Goal: Information Seeking & Learning: Learn about a topic

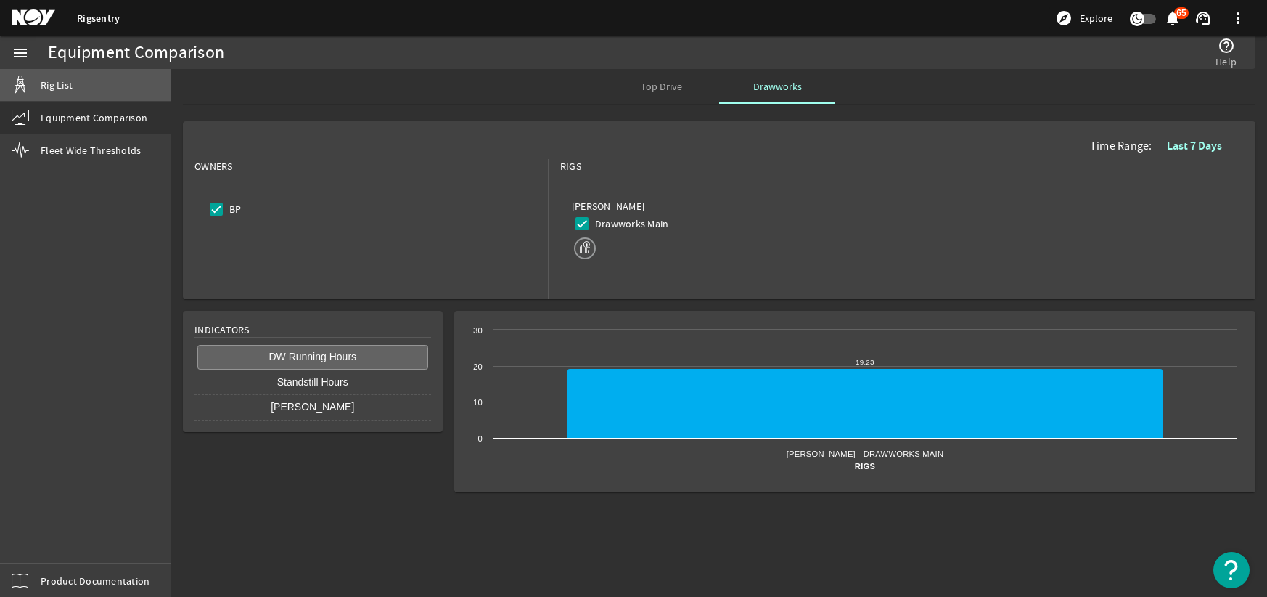
click at [73, 89] on link "Rig List" at bounding box center [85, 85] width 171 height 32
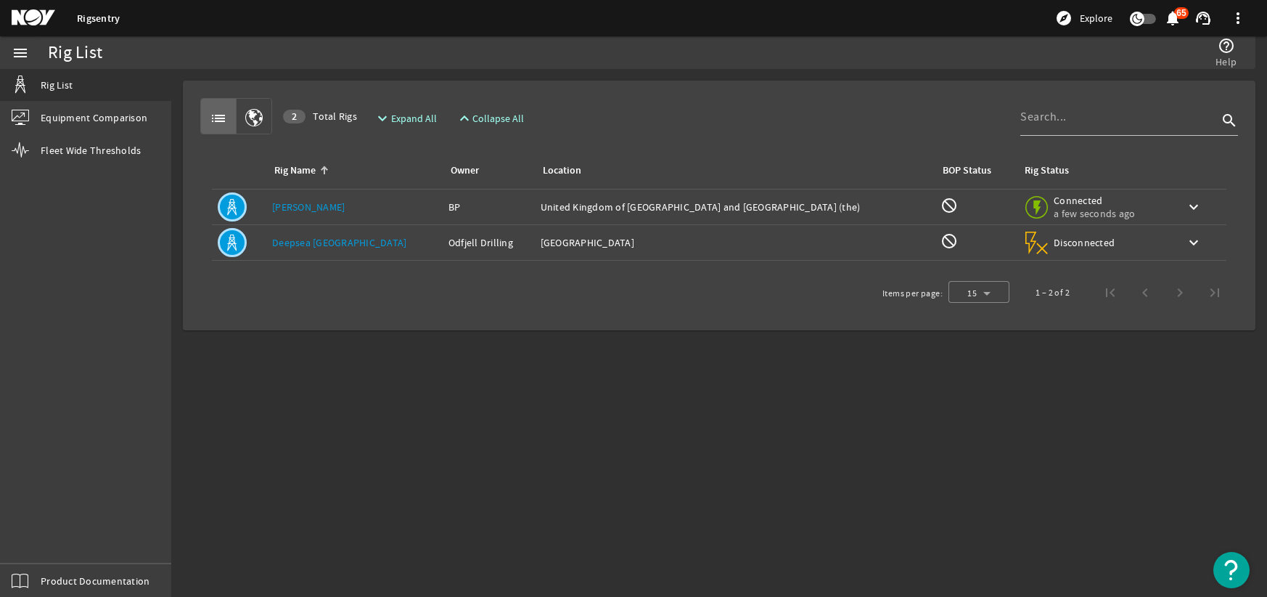
click at [294, 201] on link "[PERSON_NAME]" at bounding box center [308, 206] width 73 height 13
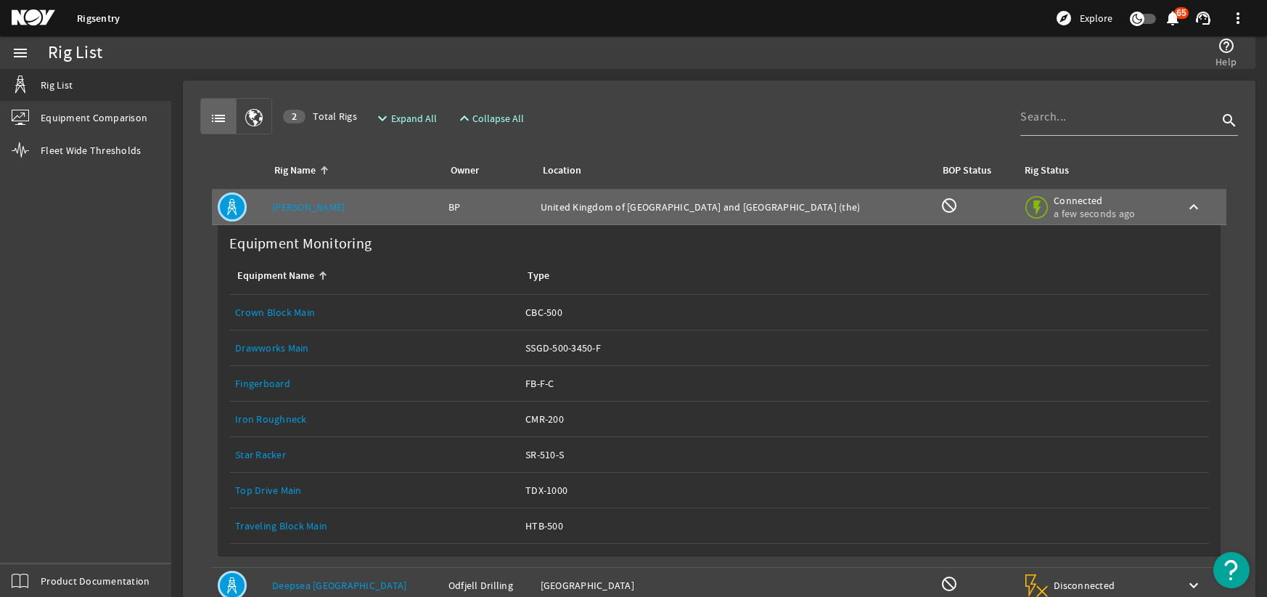
click at [276, 346] on link "Drawworks Main" at bounding box center [272, 347] width 74 height 13
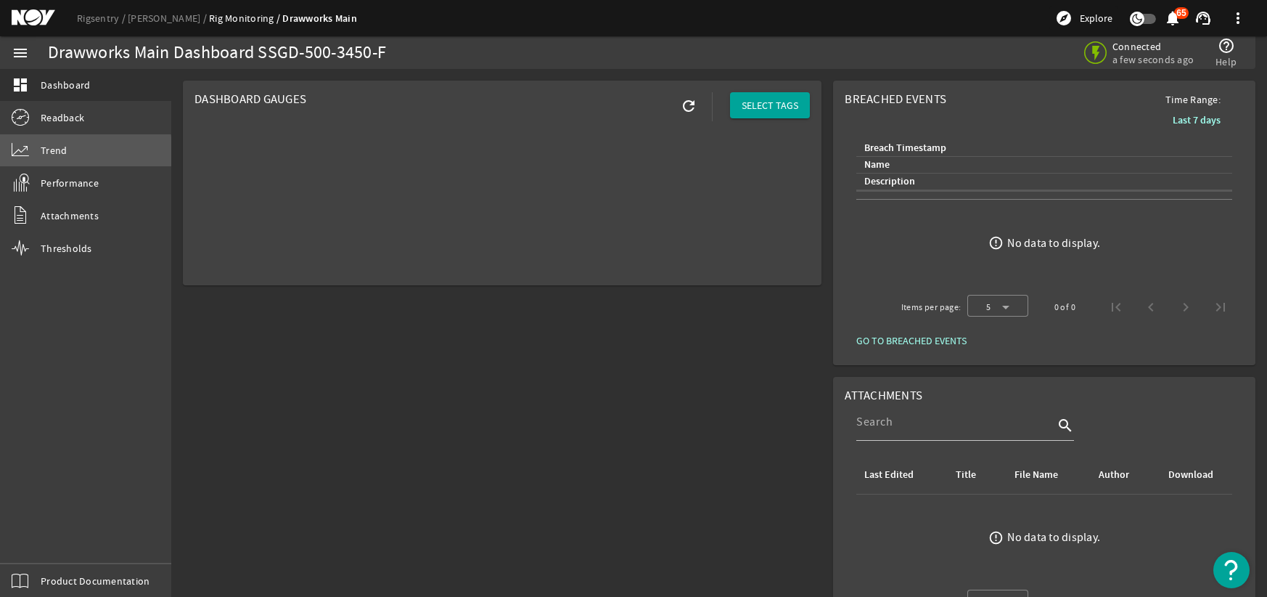
click at [65, 153] on span "Trend" at bounding box center [54, 150] width 26 height 15
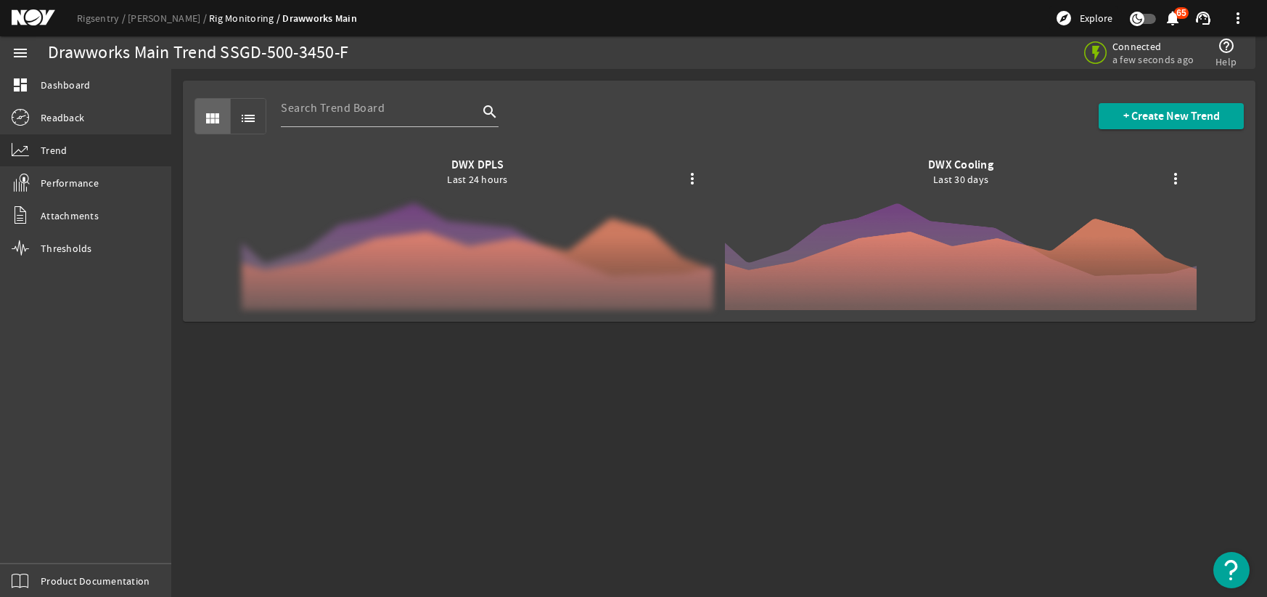
click at [502, 250] on div at bounding box center [478, 234] width 472 height 152
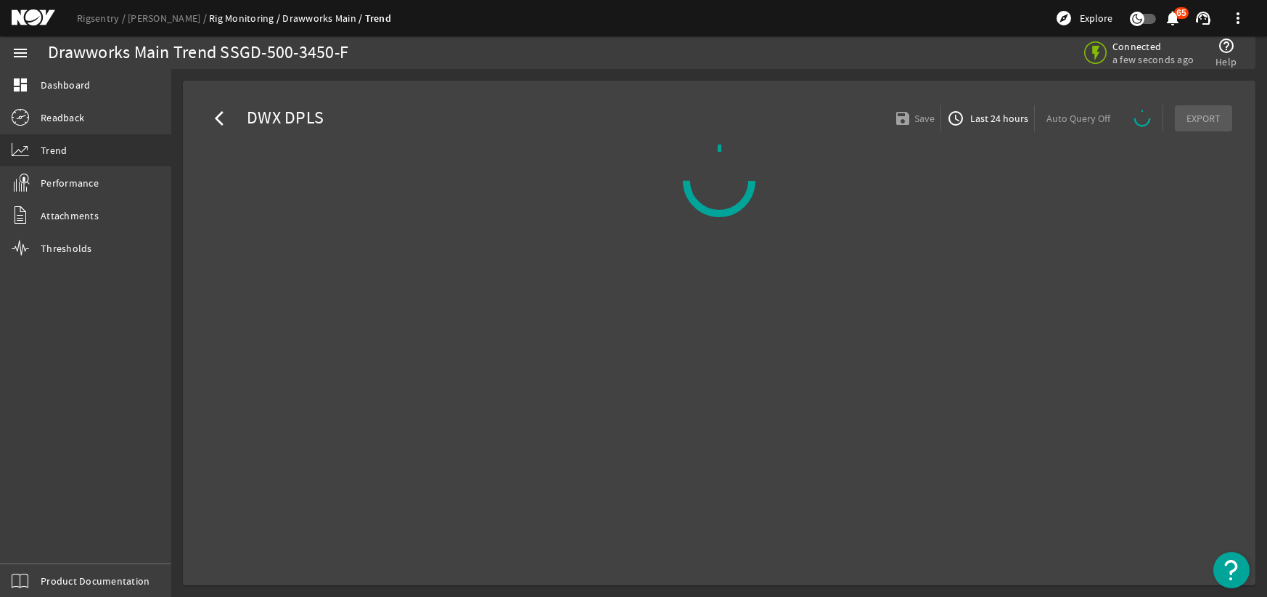
select select "10M"
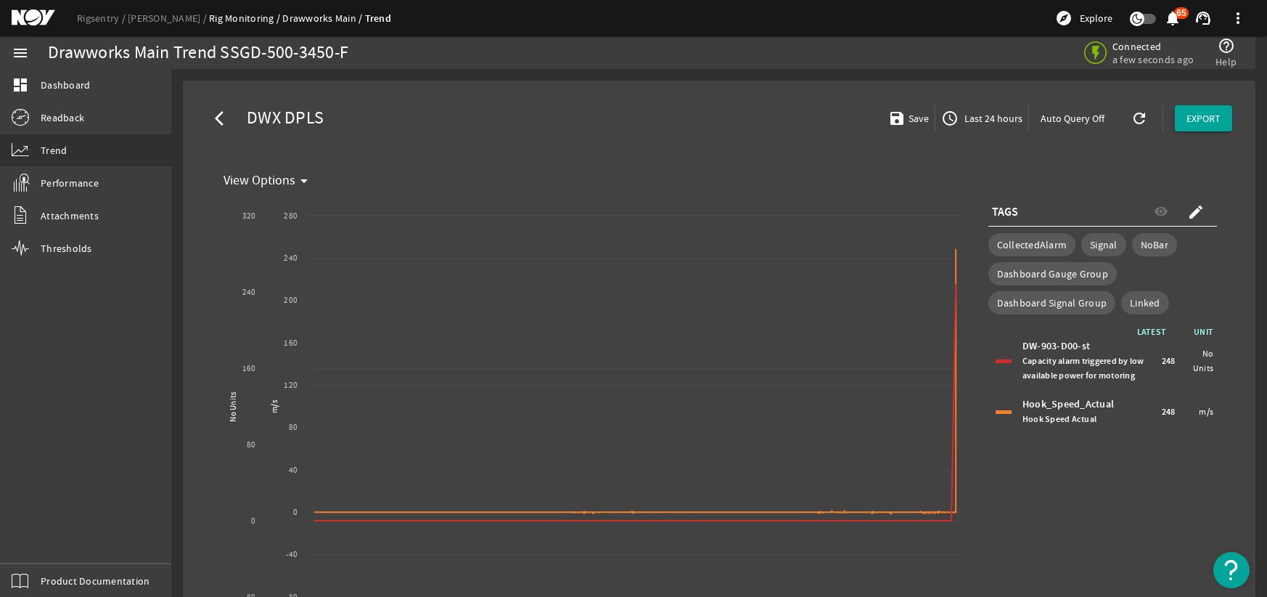
click at [215, 116] on mat-icon "arrow_back_ios" at bounding box center [223, 118] width 17 height 17
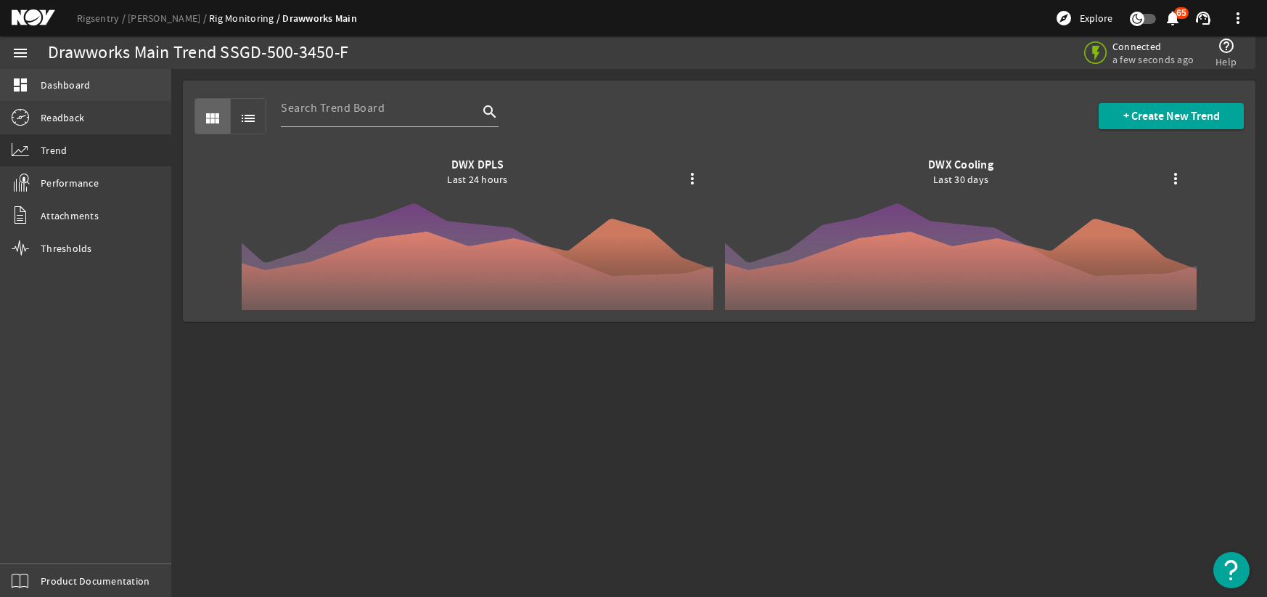
click at [49, 88] on span "Dashboard" at bounding box center [65, 85] width 49 height 15
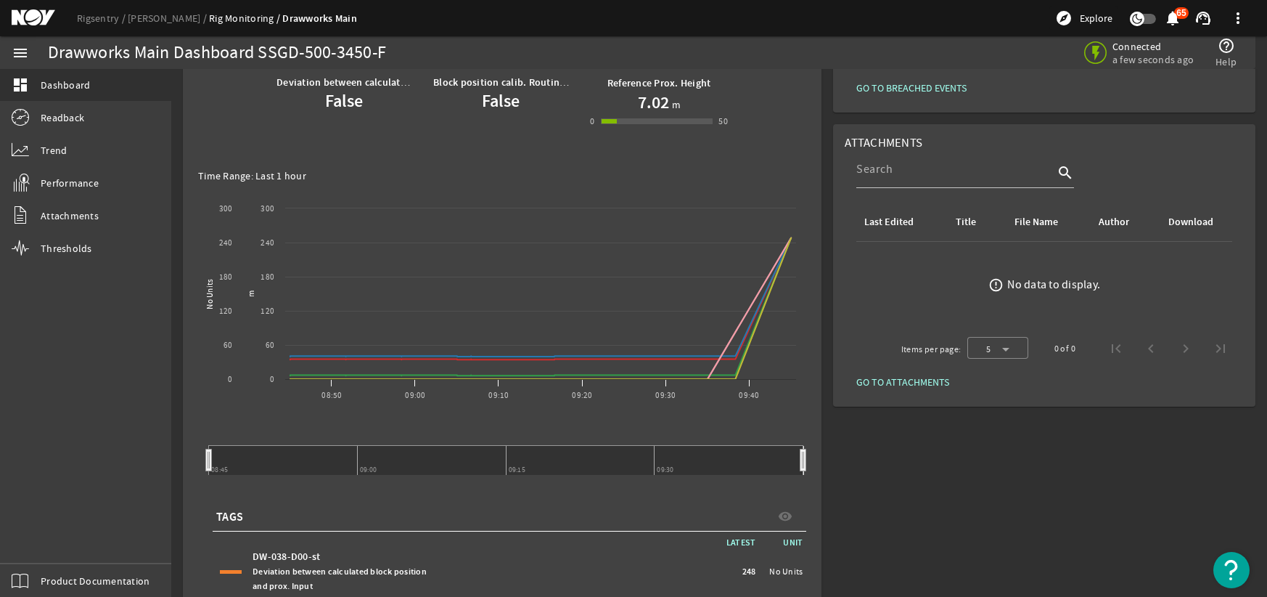
scroll to position [290, 0]
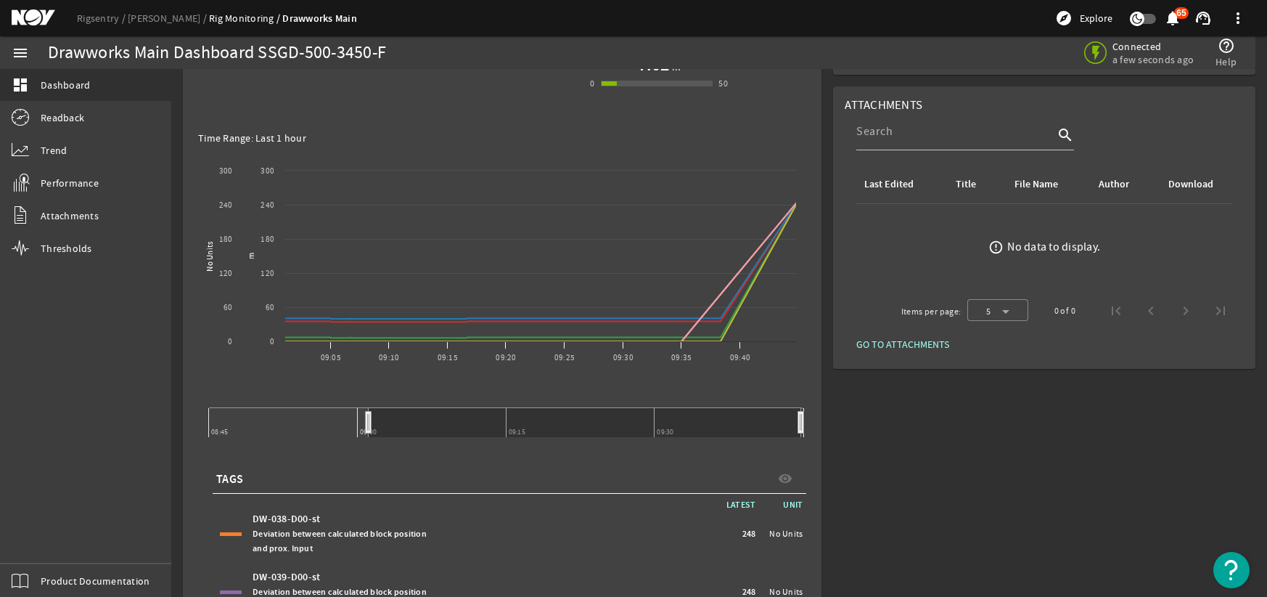
click at [975, 441] on div "Breached Events Time Range: Last 7 days Breach Timestamp Name Description error…" at bounding box center [1045, 392] width 434 height 1217
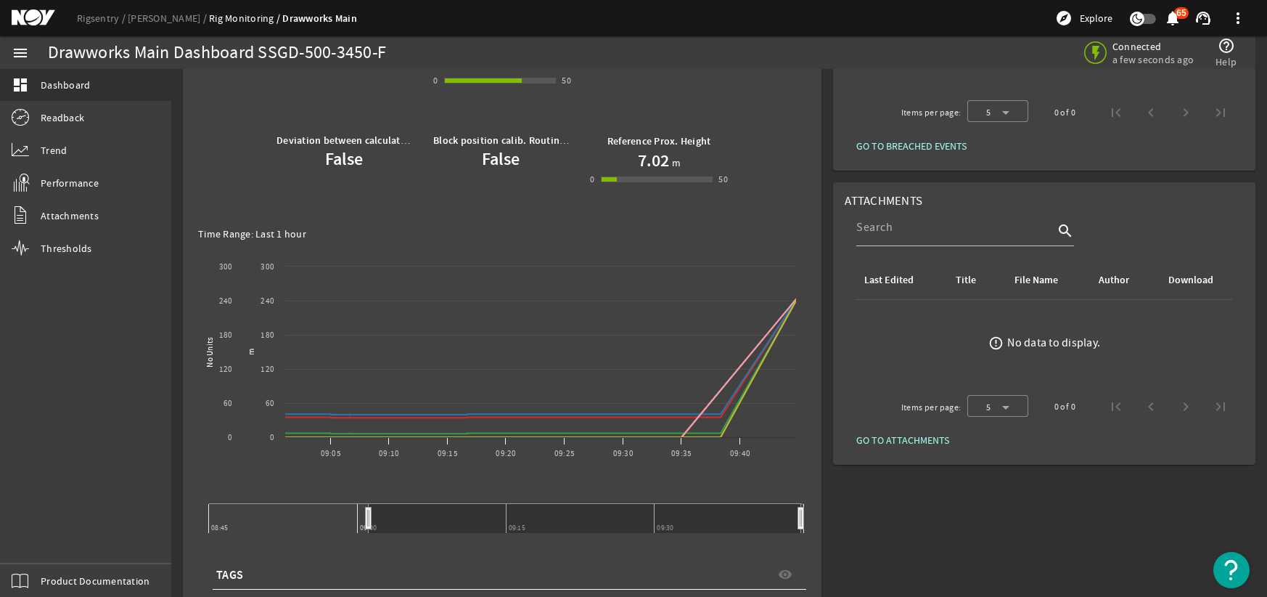
scroll to position [0, 0]
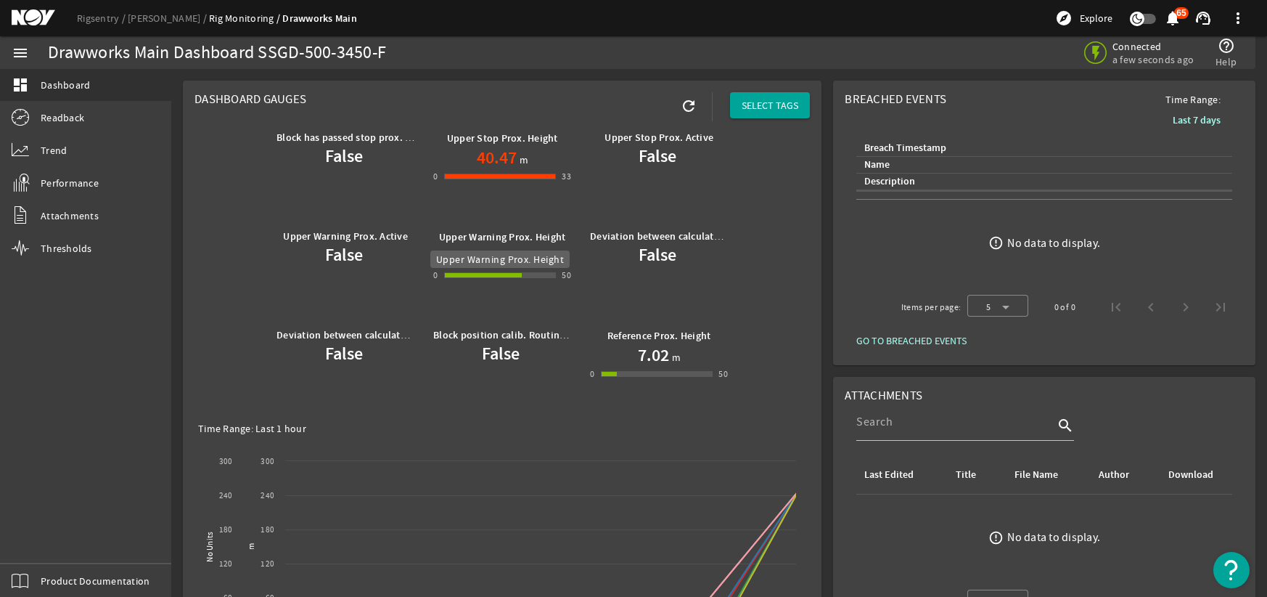
click at [468, 232] on b "Upper Warning Prox. Height" at bounding box center [502, 237] width 127 height 14
click at [57, 147] on span "Trend" at bounding box center [54, 150] width 26 height 15
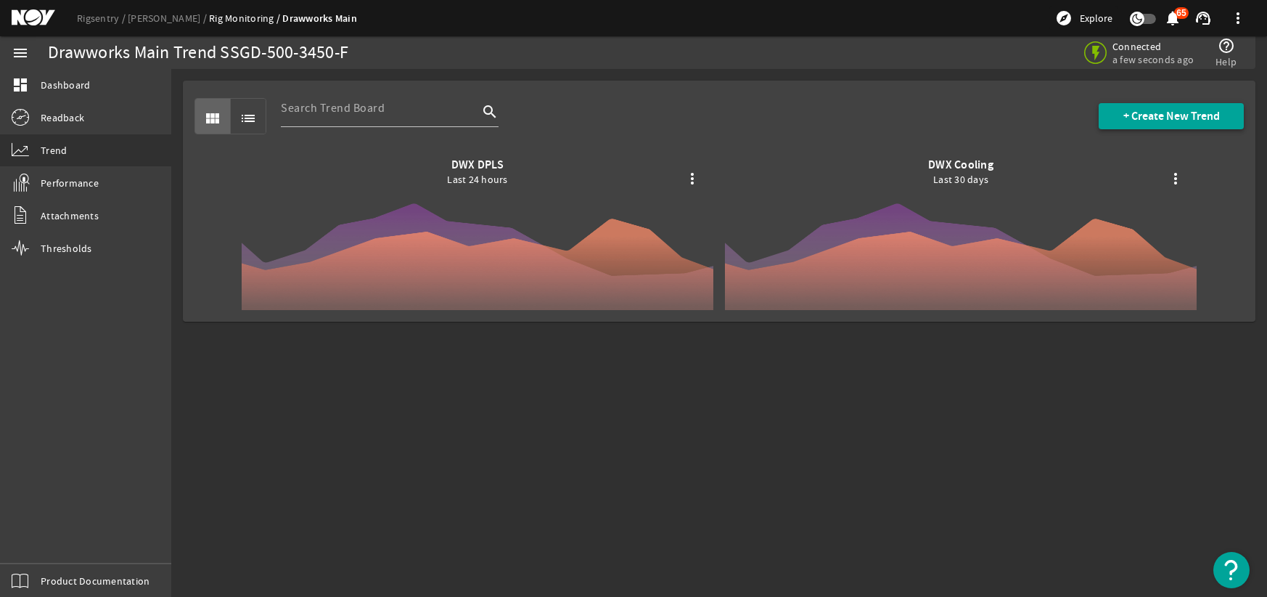
click at [1148, 113] on span "+ Create New Trend" at bounding box center [1172, 116] width 97 height 15
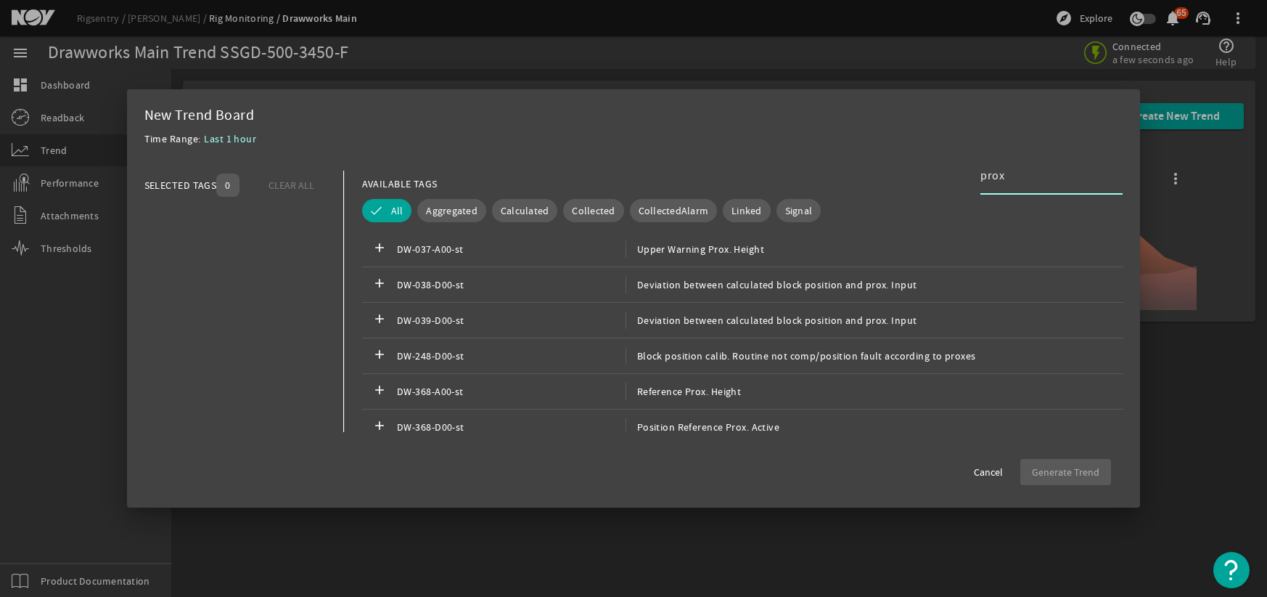
scroll to position [218, 0]
type input "prox"
click at [513, 384] on span "DW-368-A00-st" at bounding box center [511, 388] width 229 height 17
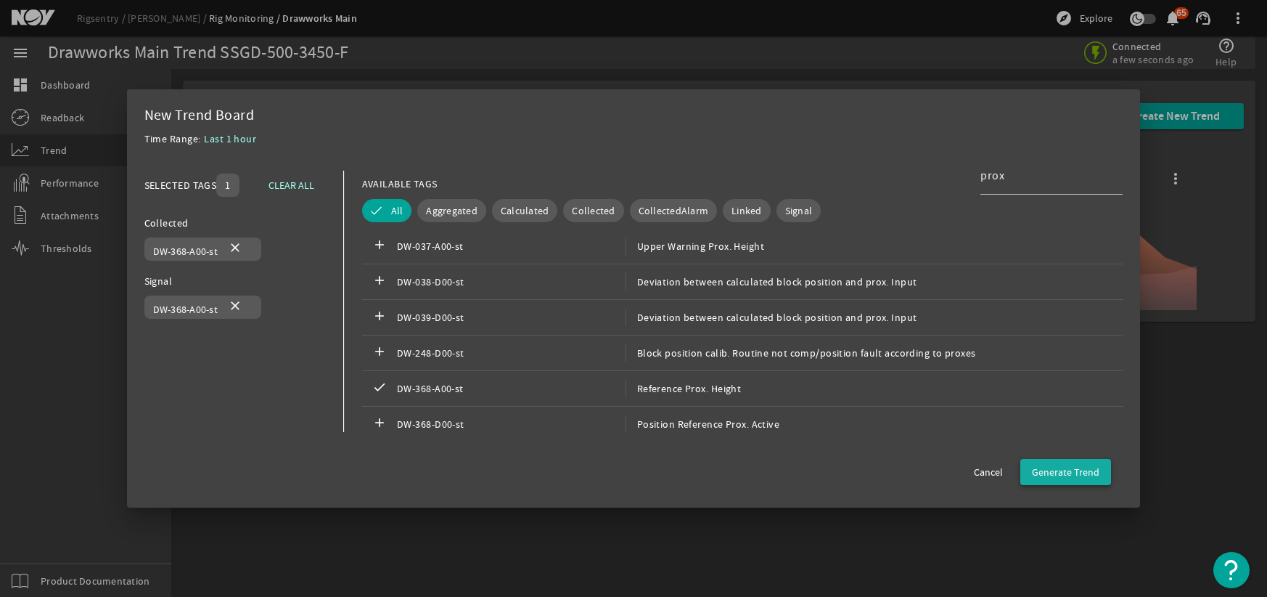
click at [1073, 467] on span "Generate Trend" at bounding box center [1066, 472] width 68 height 15
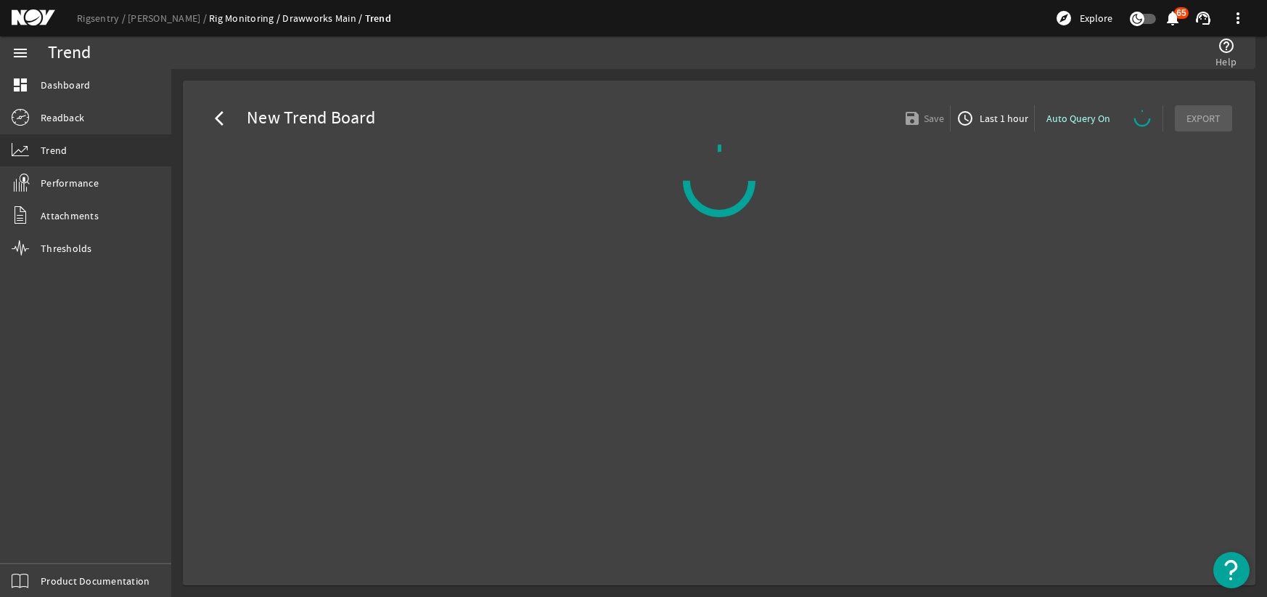
select select "ALL"
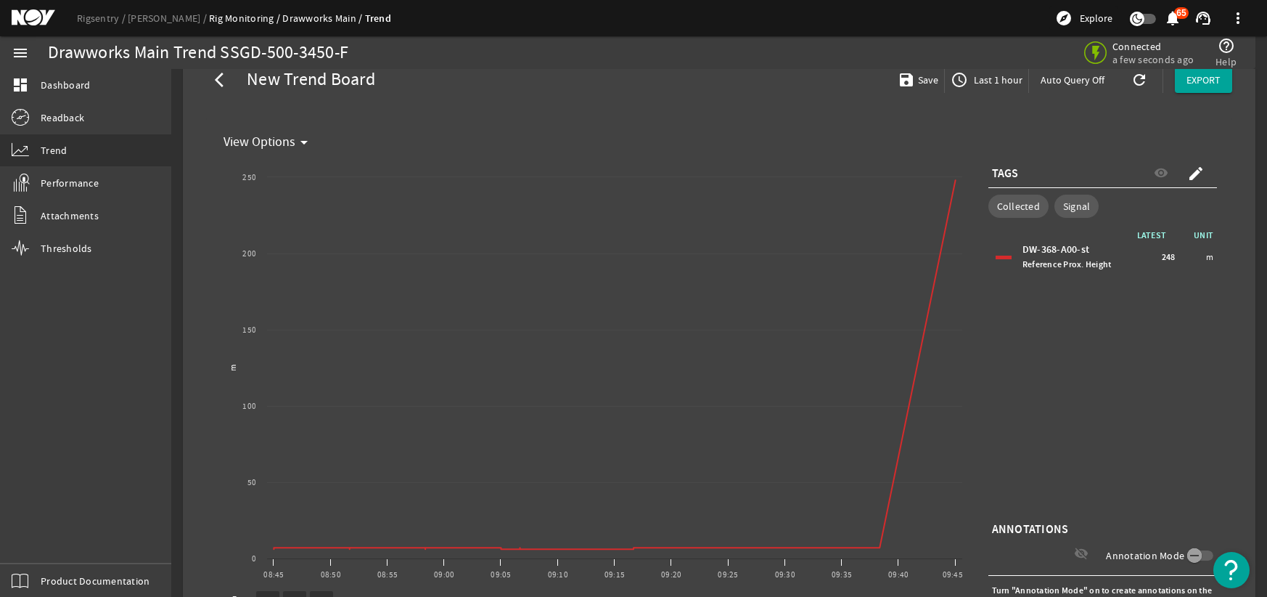
scroll to position [21, 0]
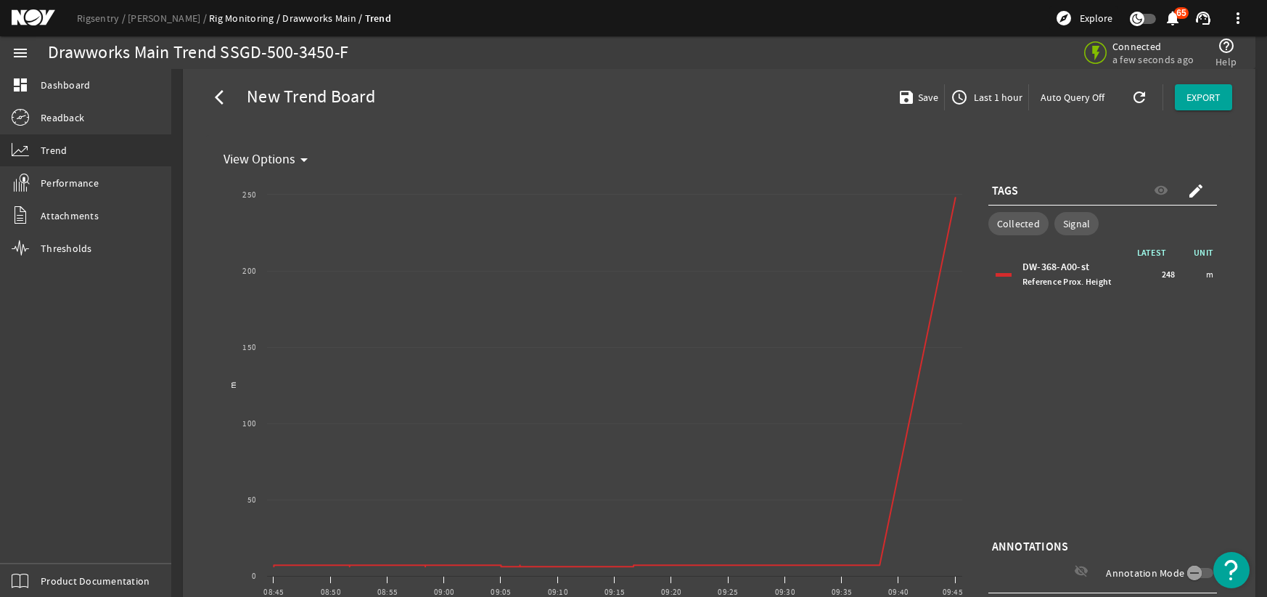
click at [1162, 274] on span "248" at bounding box center [1169, 274] width 14 height 15
click at [218, 94] on mat-icon "arrow_back_ios" at bounding box center [223, 97] width 17 height 17
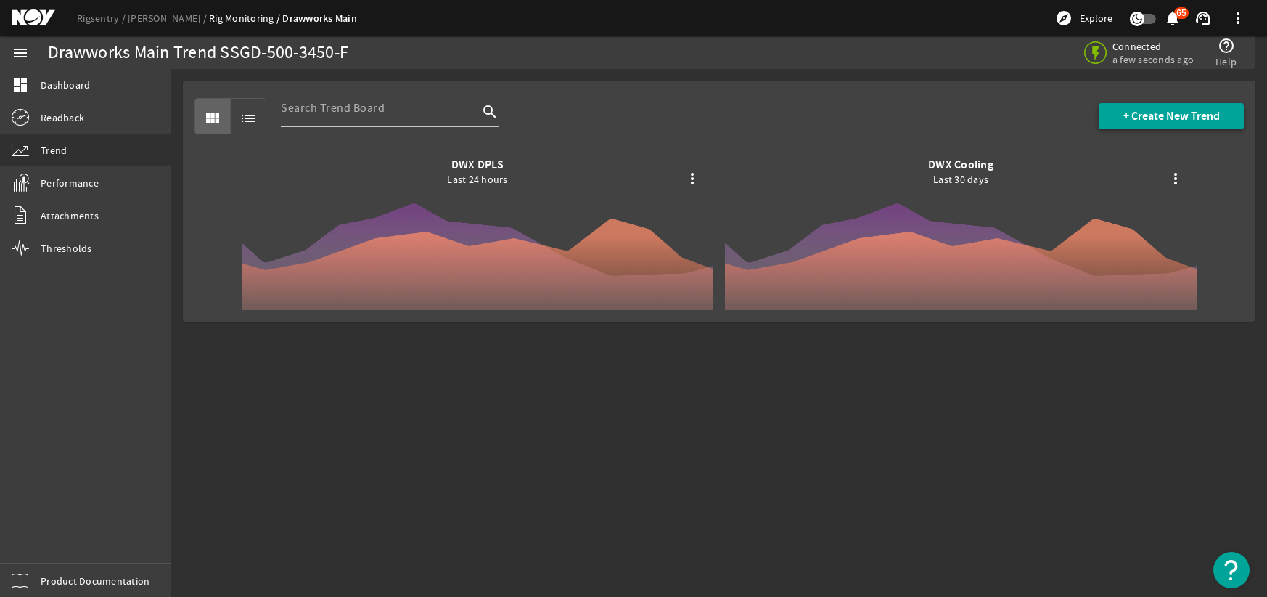
click at [1169, 109] on span "+ Create New Trend" at bounding box center [1172, 116] width 97 height 15
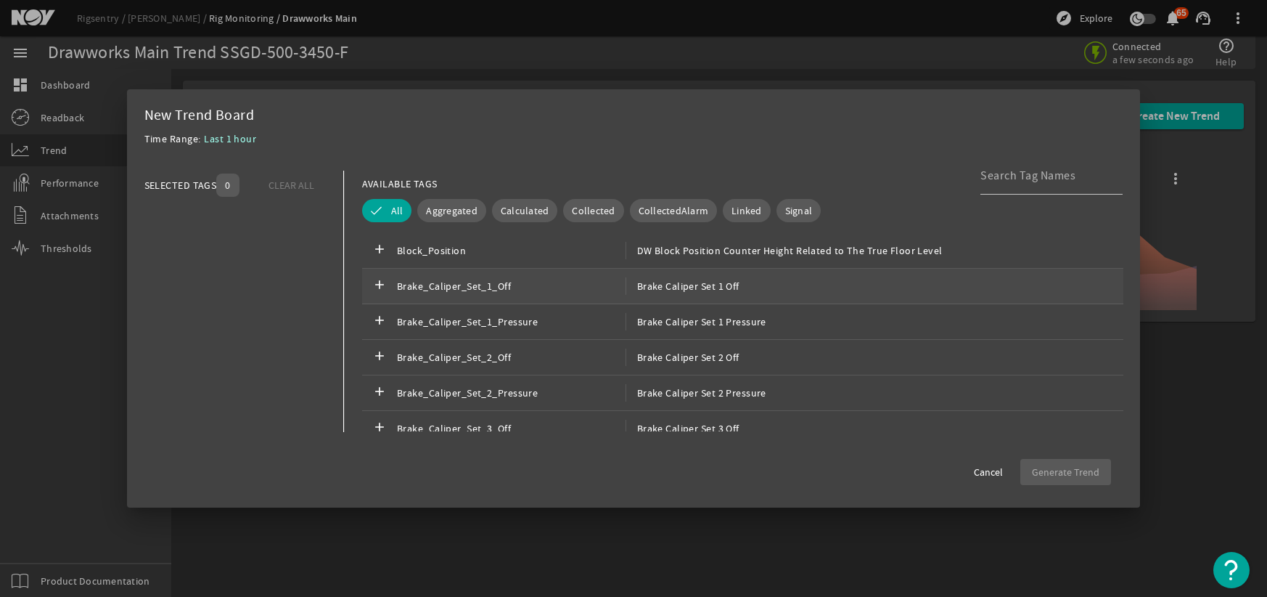
click at [499, 284] on span "Brake_Caliper_Set_1_Off" at bounding box center [511, 285] width 229 height 17
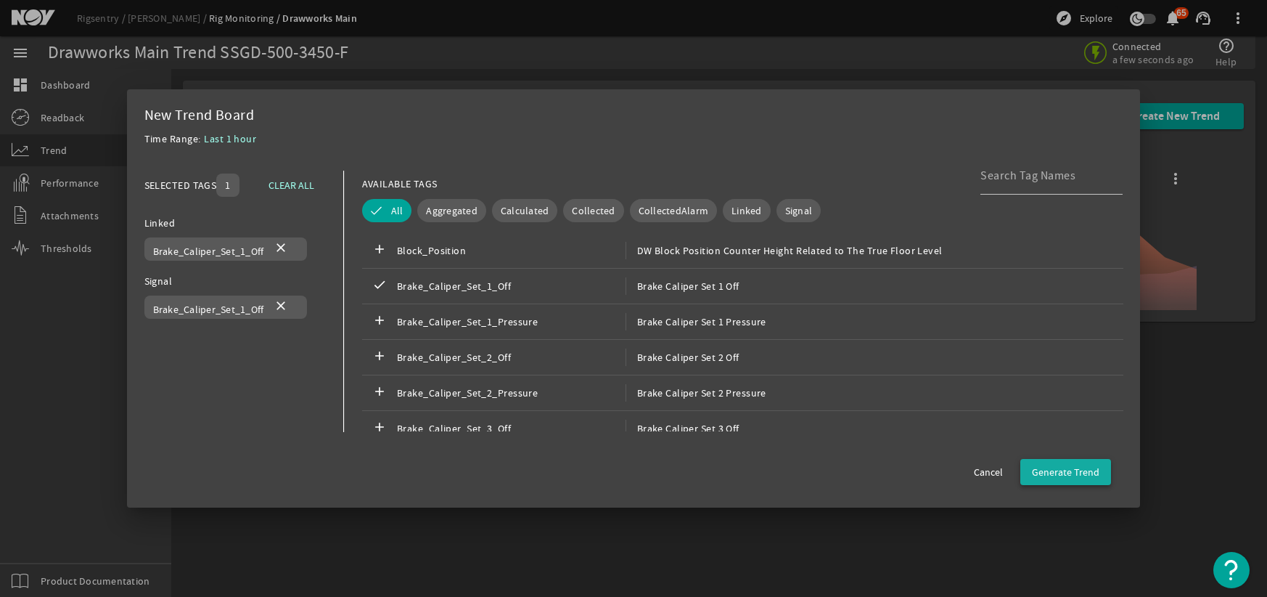
click at [1065, 465] on span "Generate Trend" at bounding box center [1066, 472] width 68 height 15
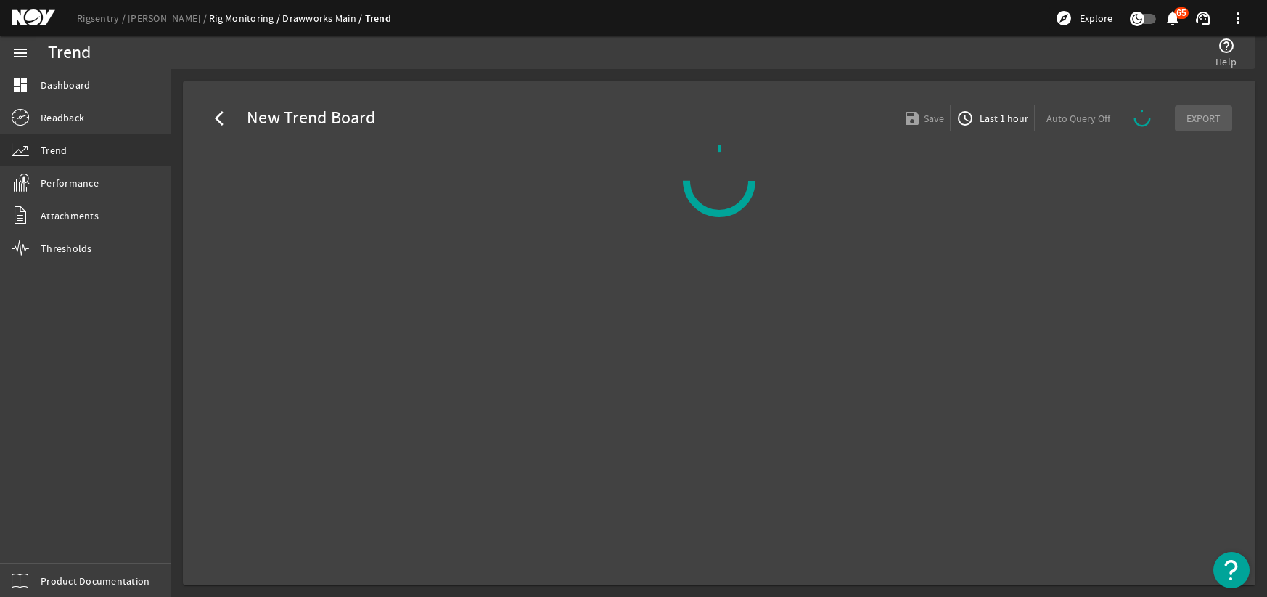
select select "ALL"
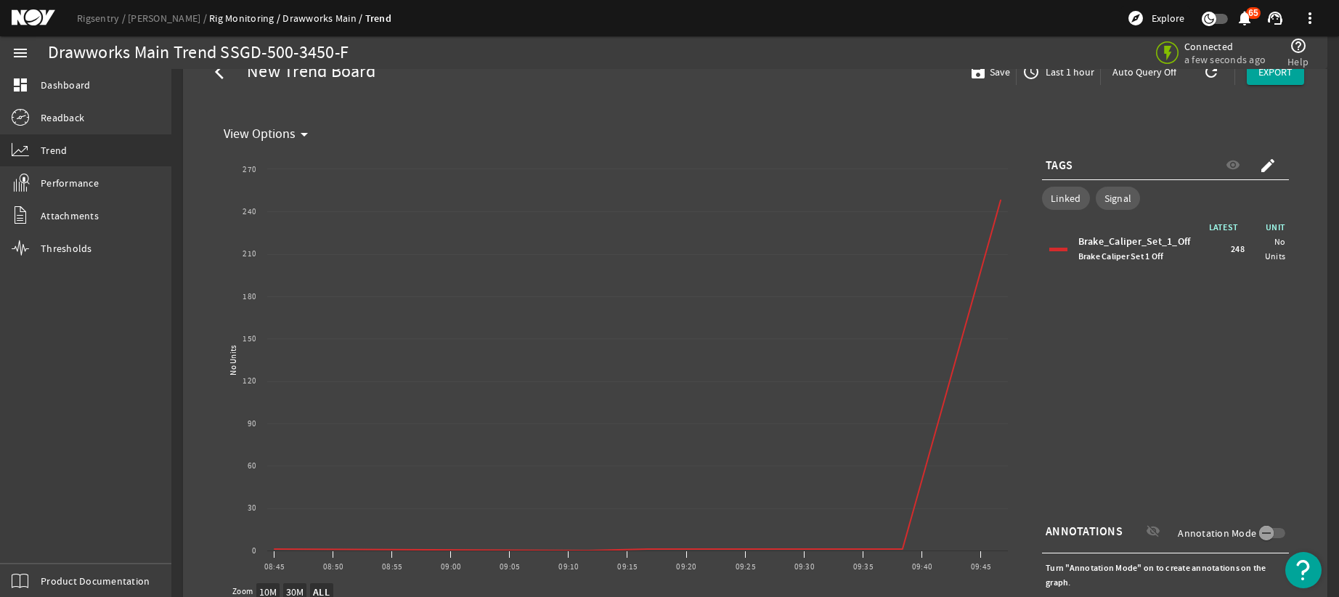
scroll to position [21, 0]
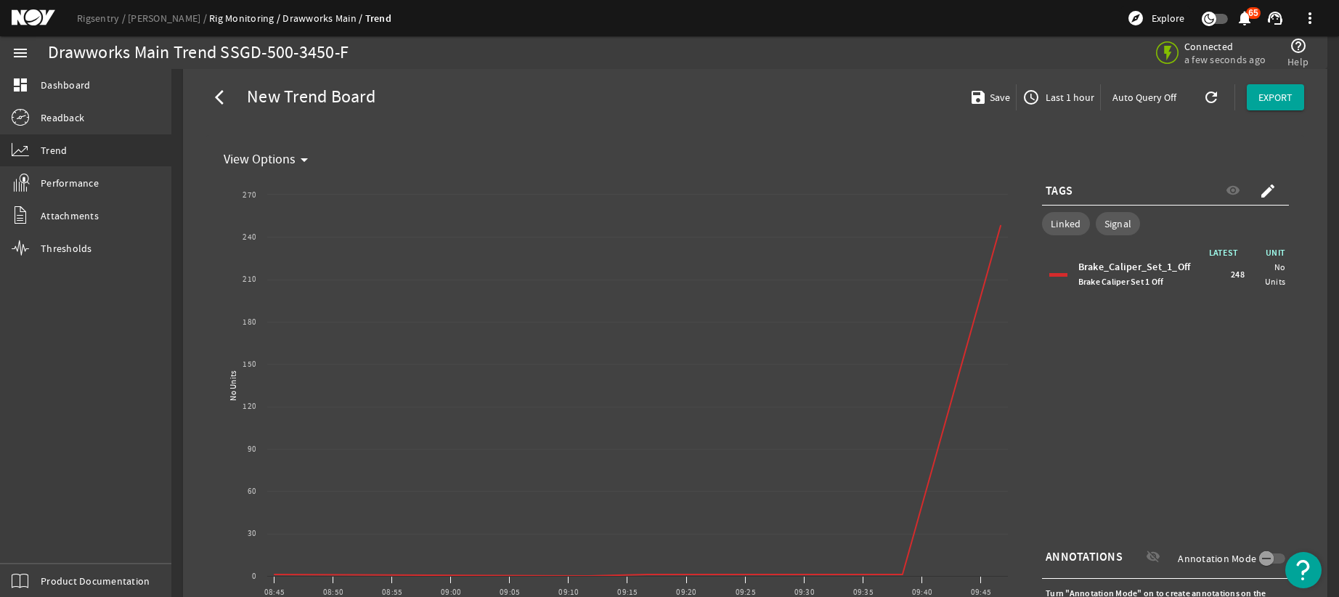
click at [1046, 96] on span "Last 1 hour" at bounding box center [1068, 97] width 52 height 15
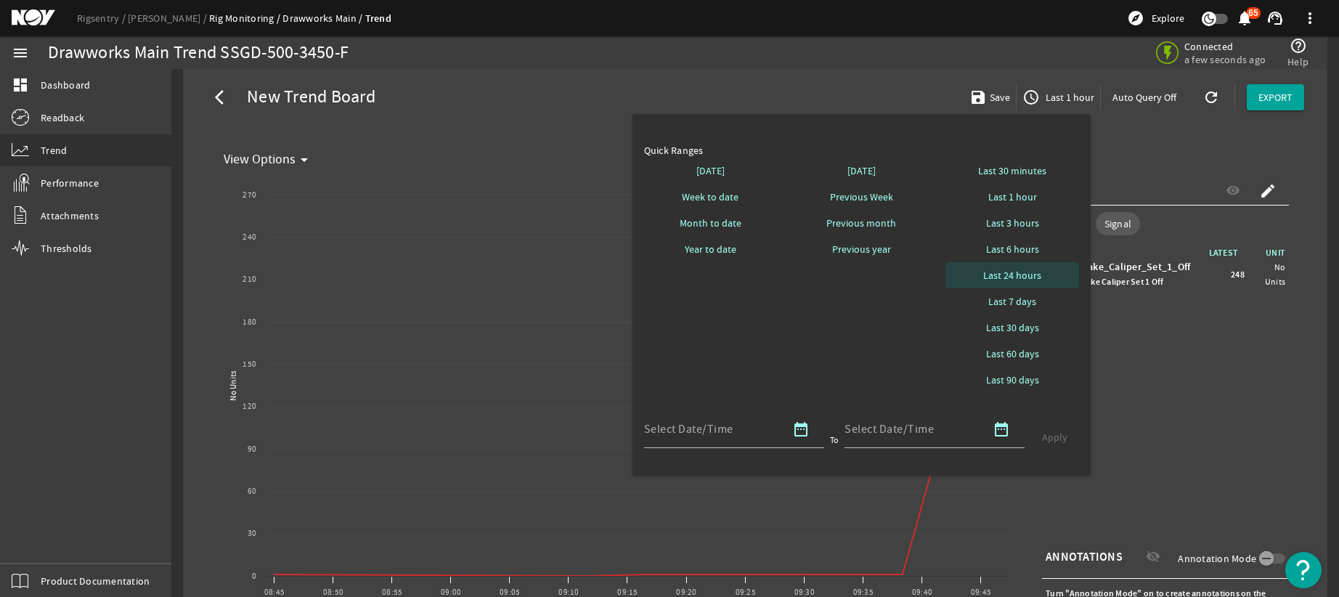
click at [1016, 273] on span "Last 24 hours" at bounding box center [1012, 275] width 58 height 15
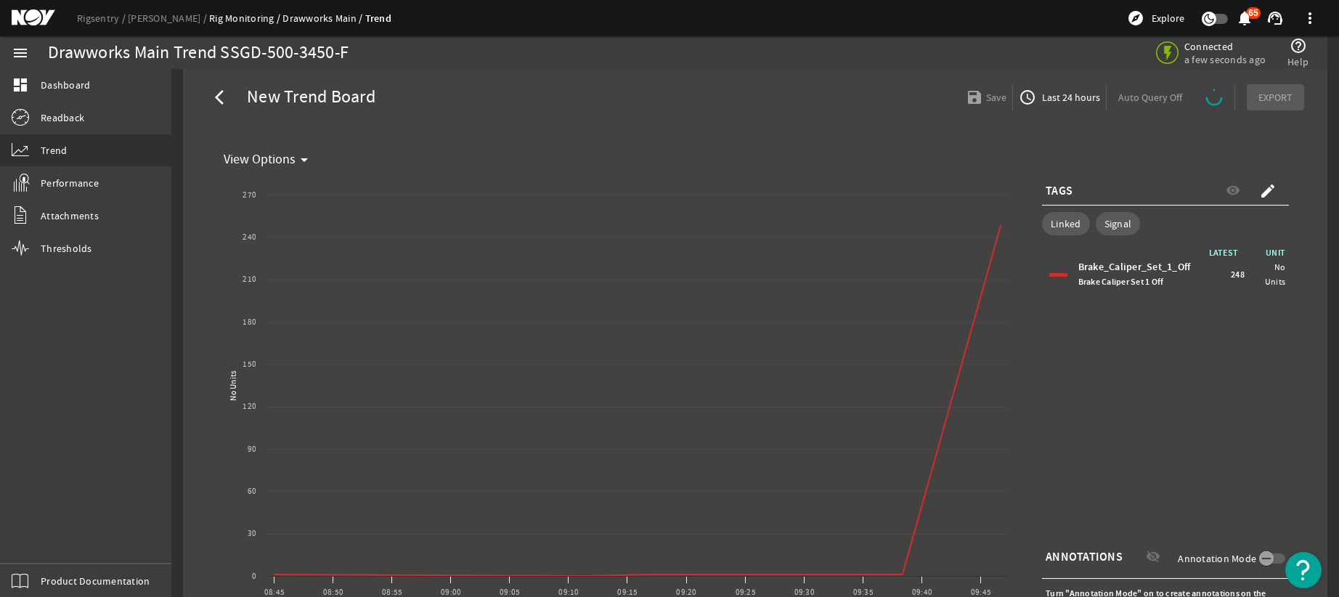
select select "ALL"
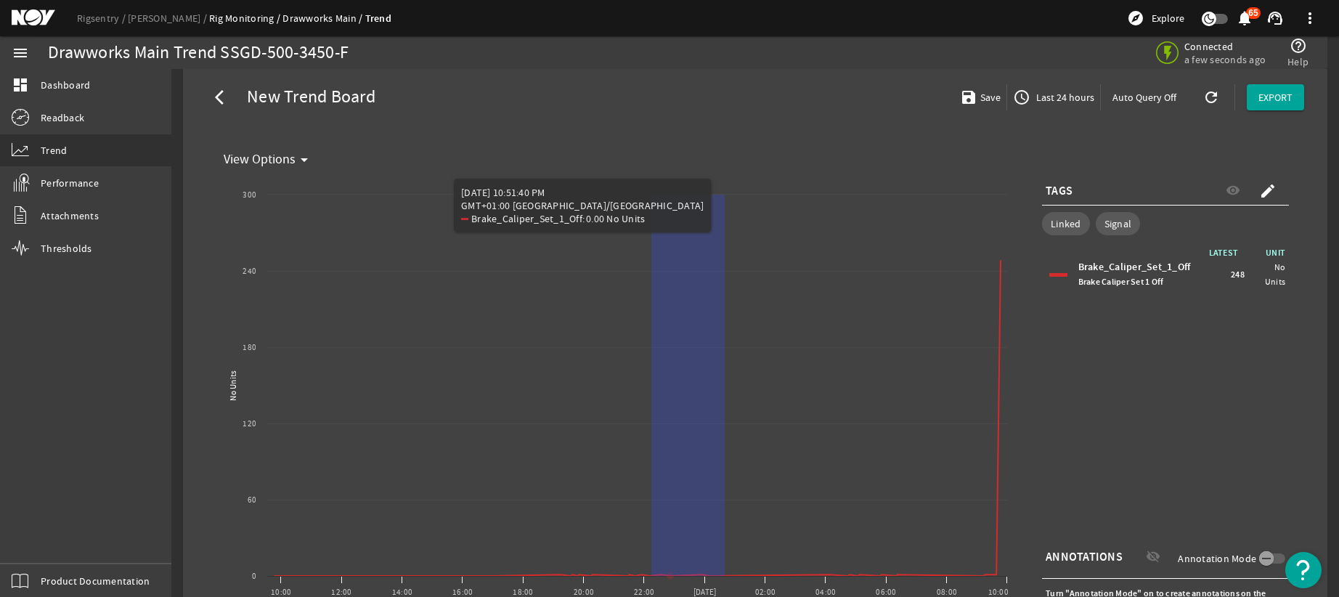
drag, startPoint x: 651, startPoint y: 552, endPoint x: 732, endPoint y: 584, distance: 86.9
click at [732, 584] on rect "Chart title" at bounding box center [616, 391] width 797 height 436
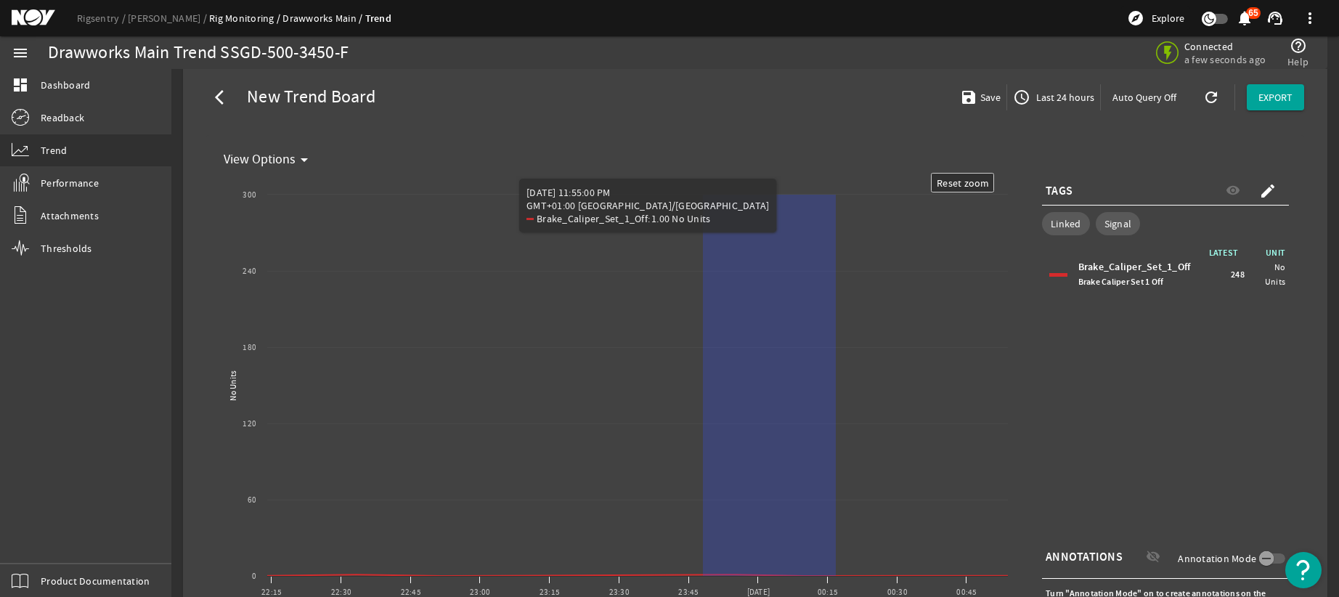
drag, startPoint x: 703, startPoint y: 549, endPoint x: 839, endPoint y: 583, distance: 140.7
click at [838, 585] on rect "Chart title" at bounding box center [616, 391] width 797 height 436
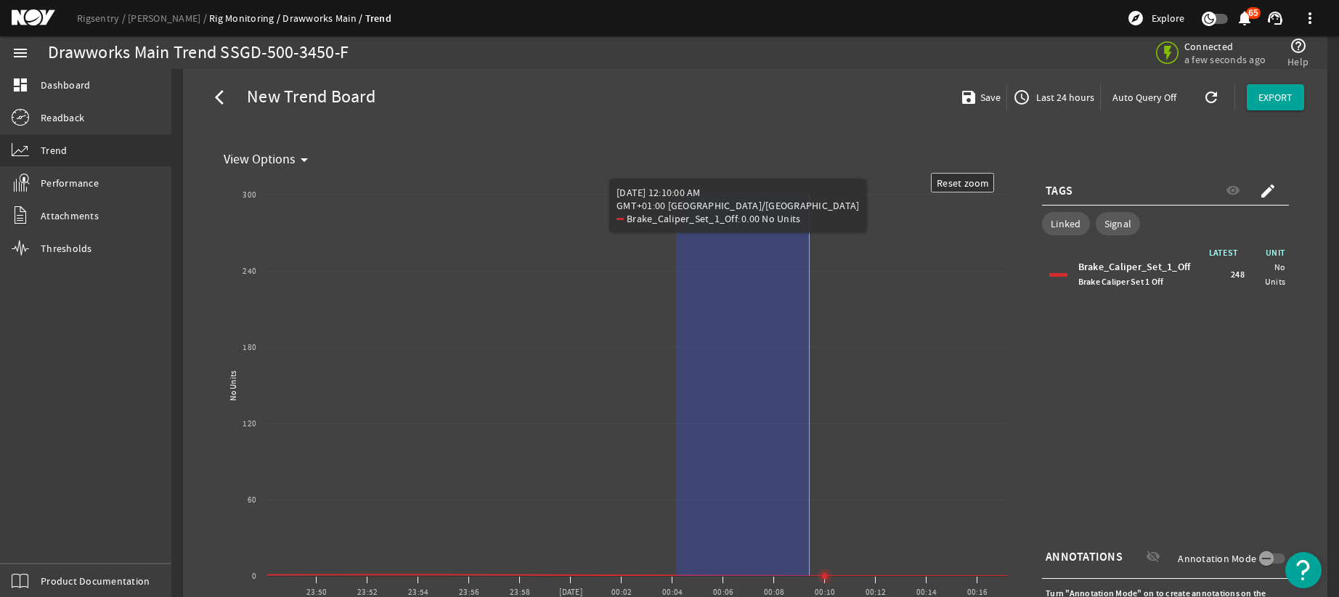
drag, startPoint x: 676, startPoint y: 533, endPoint x: 870, endPoint y: 573, distance: 197.9
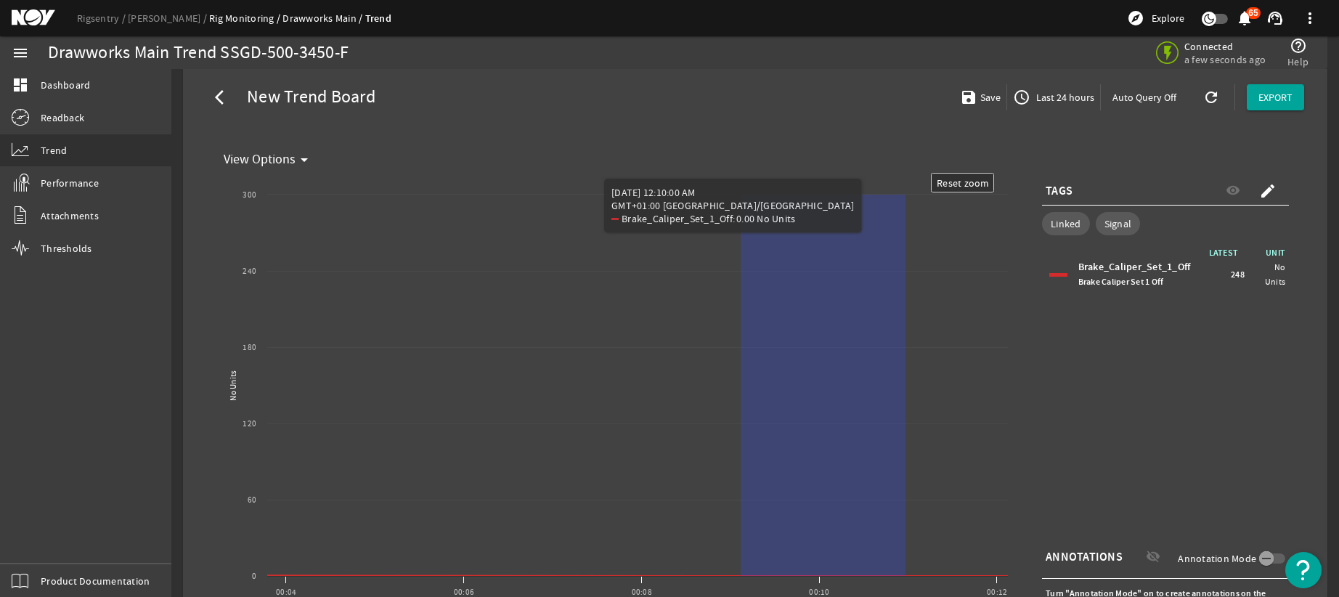
drag, startPoint x: 767, startPoint y: 576, endPoint x: 909, endPoint y: 585, distance: 142.5
click at [909, 585] on rect "Chart title" at bounding box center [616, 391] width 797 height 436
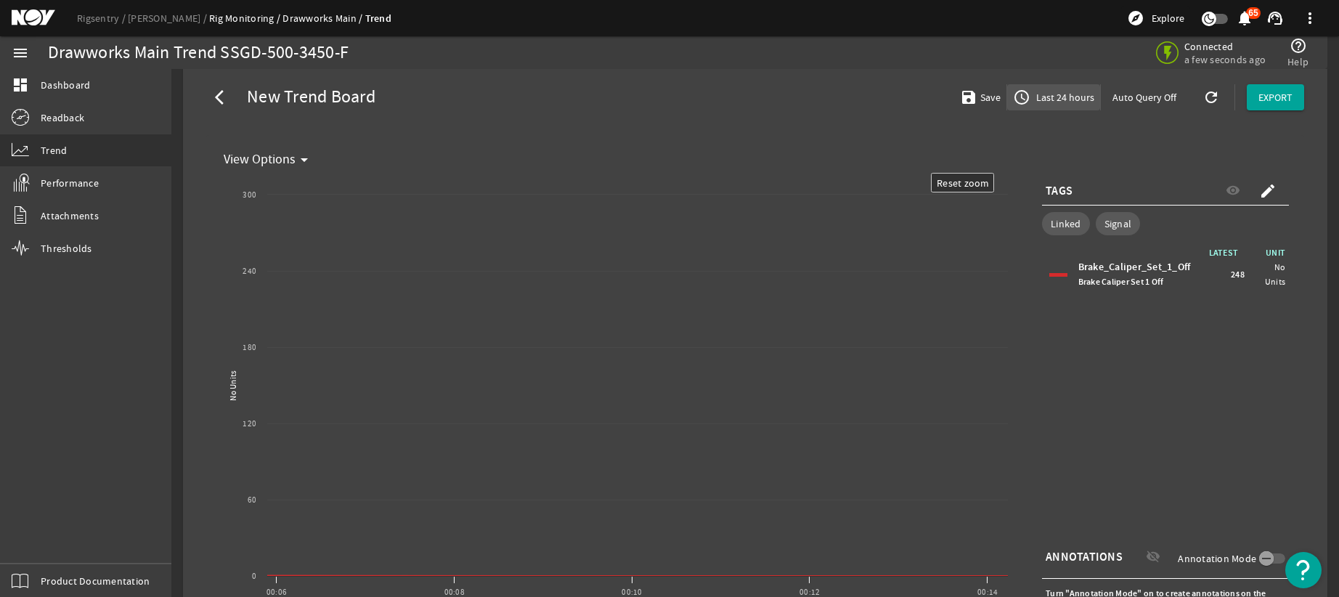
click at [1079, 99] on span "Last 24 hours" at bounding box center [1063, 97] width 61 height 15
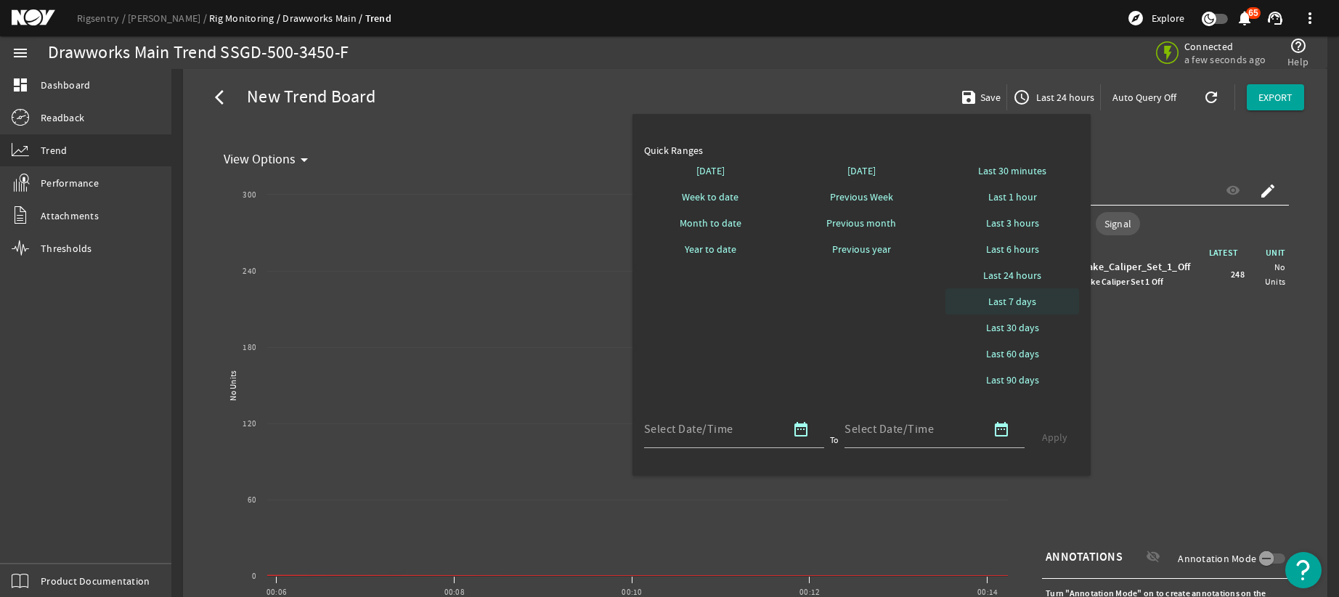
click at [1007, 292] on span at bounding box center [1012, 301] width 134 height 35
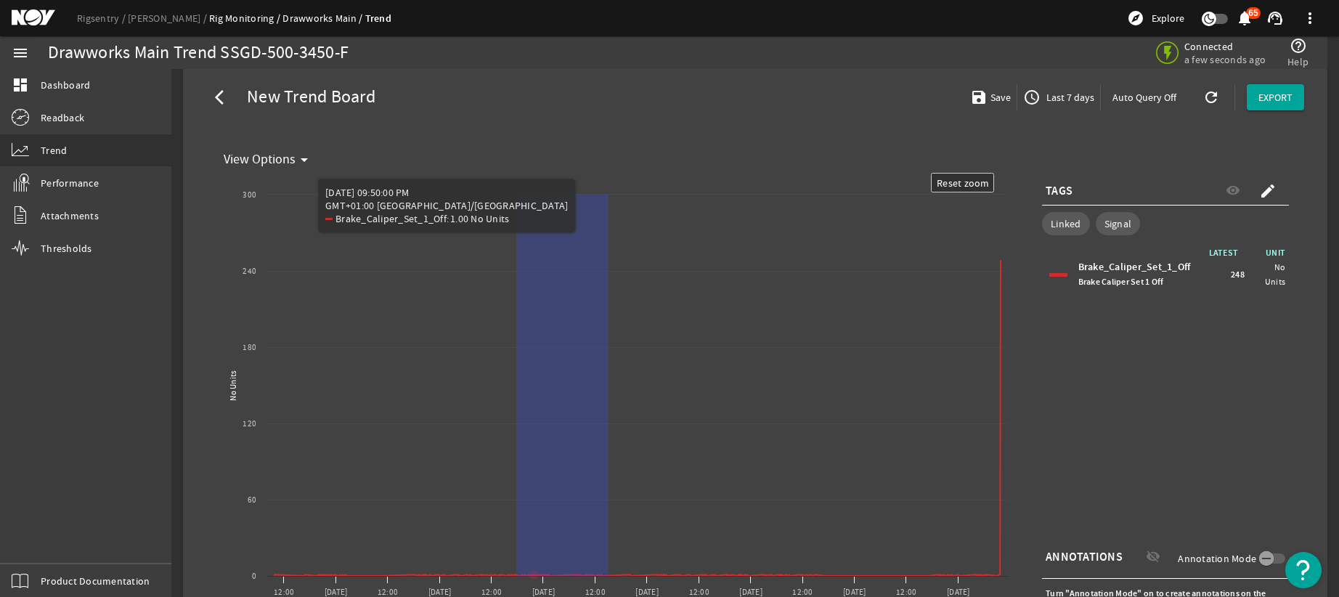
drag, startPoint x: 516, startPoint y: 555, endPoint x: 614, endPoint y: 582, distance: 101.6
click at [614, 582] on rect "Chart title" at bounding box center [616, 391] width 797 height 436
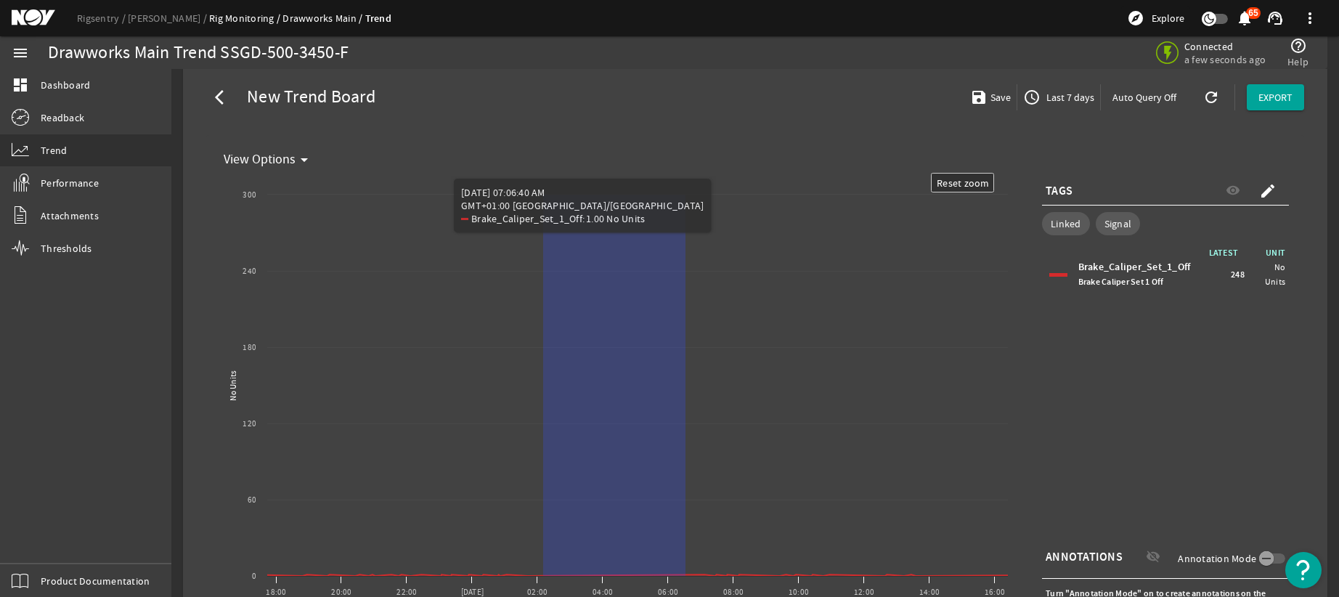
drag, startPoint x: 543, startPoint y: 537, endPoint x: 702, endPoint y: 580, distance: 164.6
click at [702, 580] on rect "Chart title" at bounding box center [616, 391] width 797 height 436
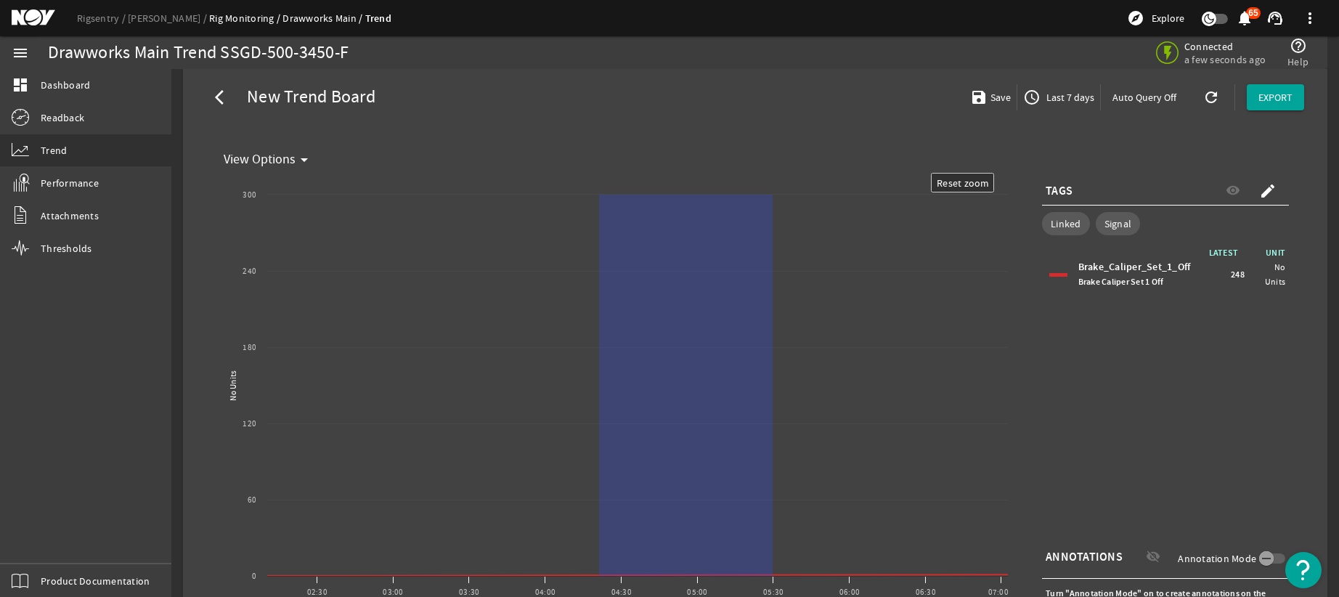
drag, startPoint x: 613, startPoint y: 570, endPoint x: 769, endPoint y: 584, distance: 156.0
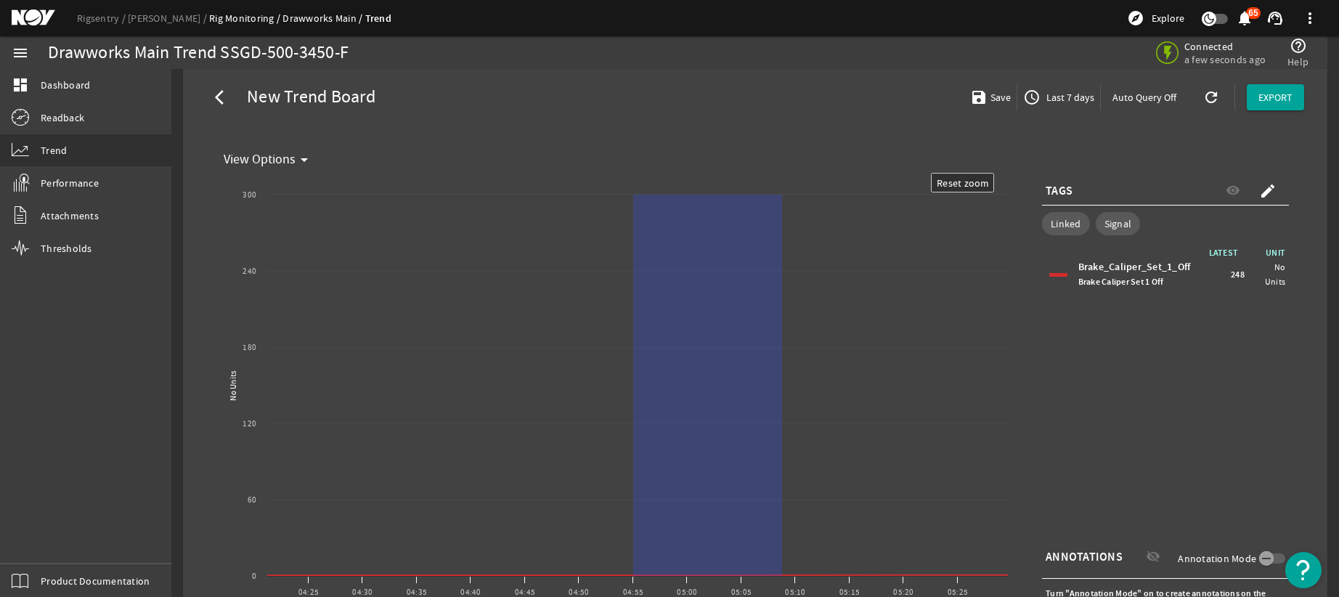
drag, startPoint x: 636, startPoint y: 560, endPoint x: 789, endPoint y: 584, distance: 155.0
click at [789, 585] on rect "Chart title" at bounding box center [616, 391] width 797 height 436
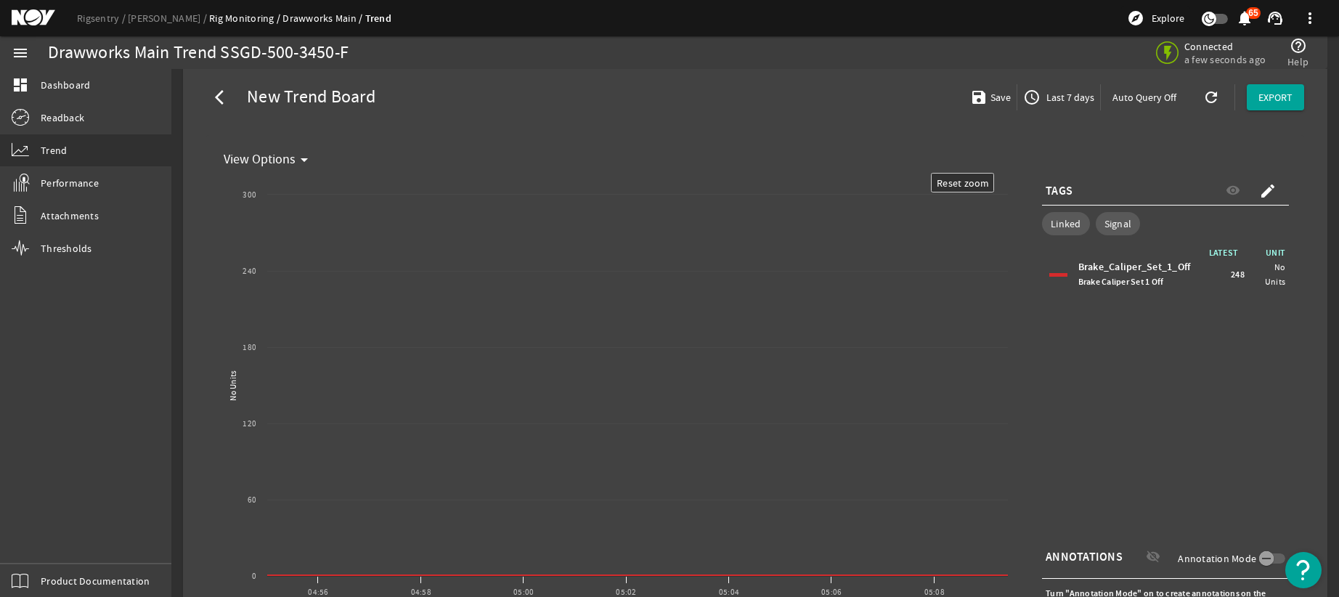
scroll to position [0, 0]
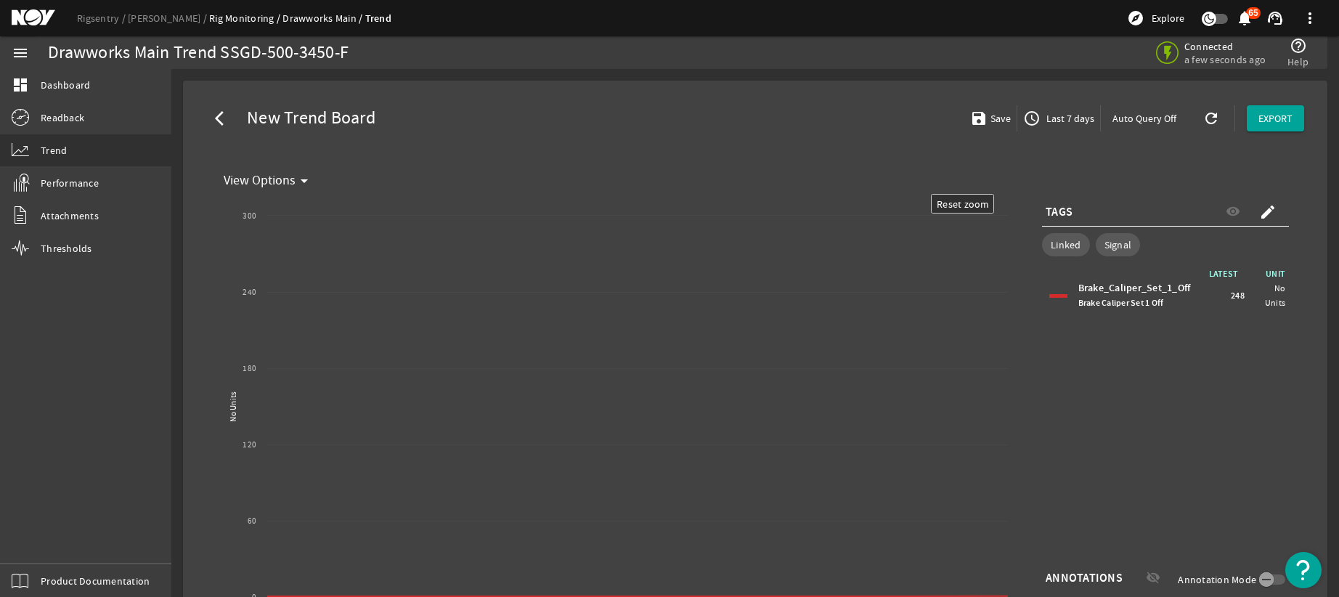
click at [229, 415] on text "No Units" at bounding box center [233, 406] width 11 height 30
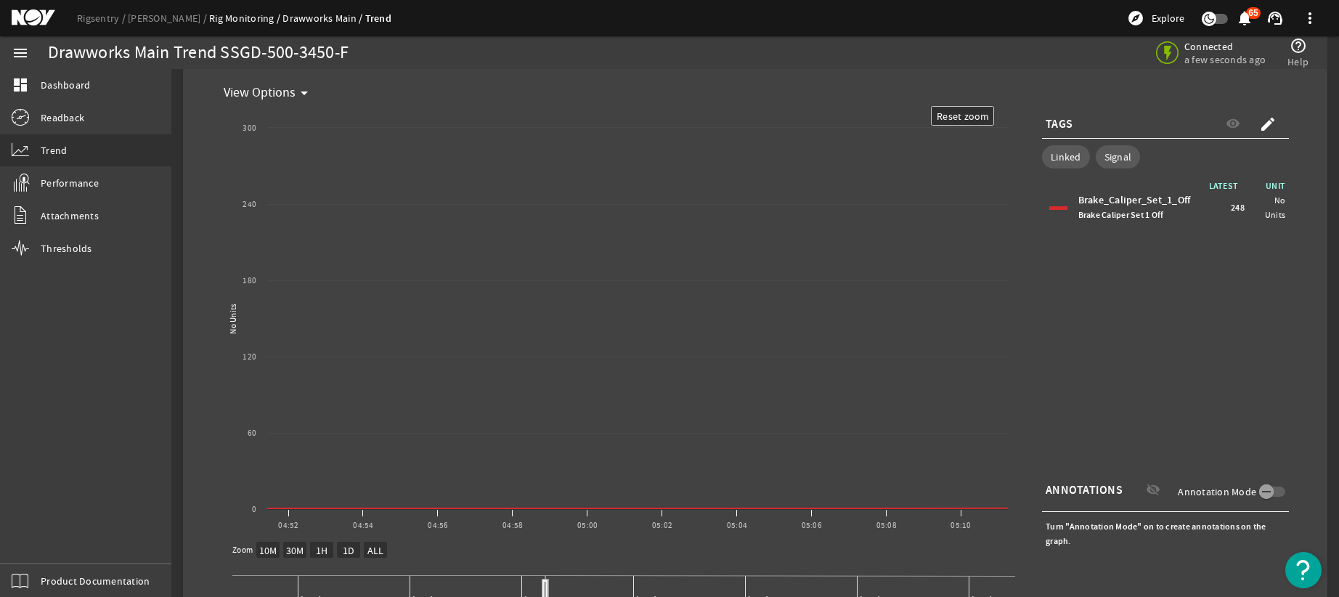
scroll to position [166, 0]
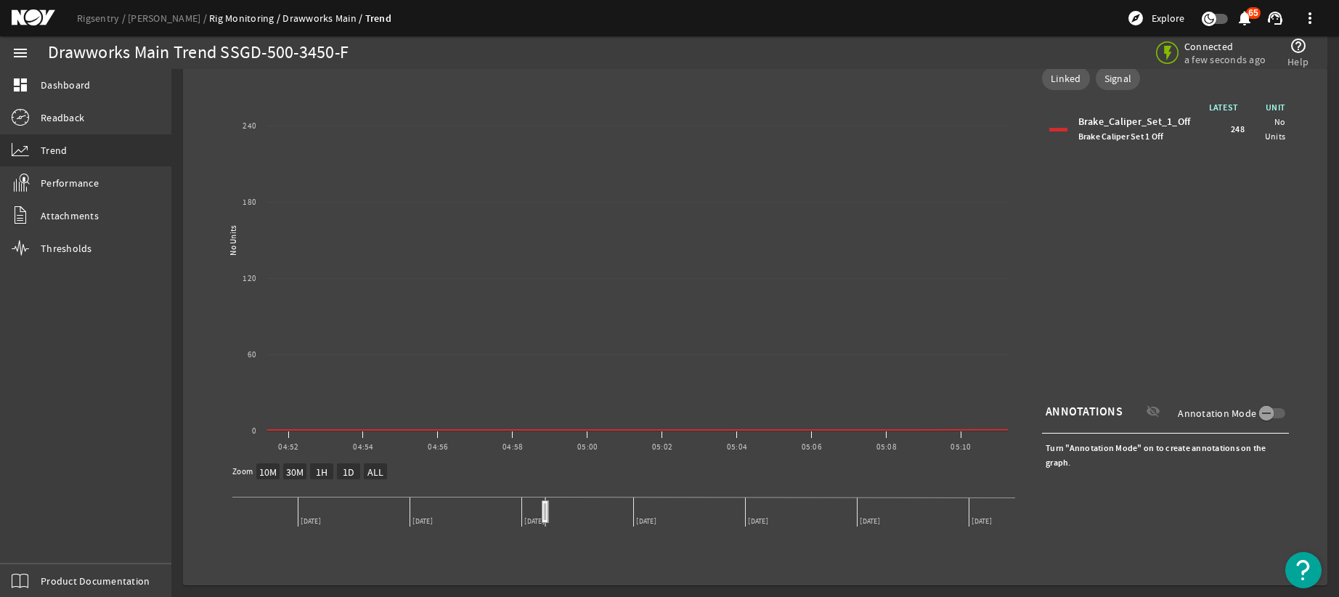
click at [375, 470] on text "ALL" at bounding box center [375, 471] width 17 height 13
select select "ALL"
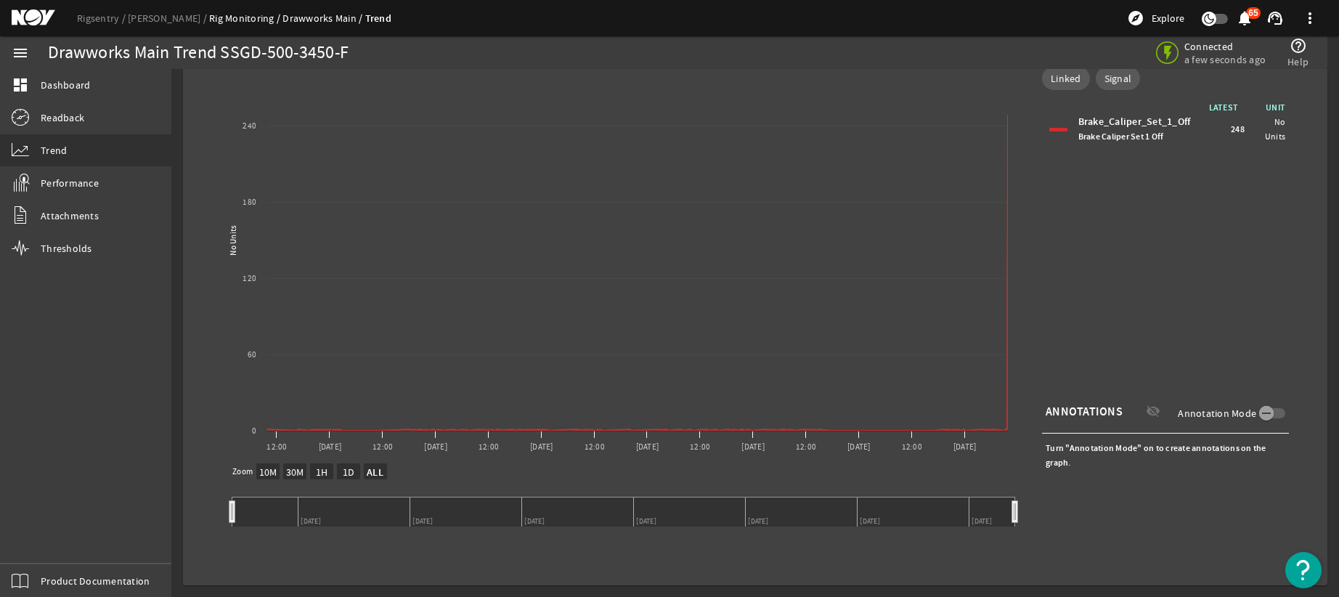
scroll to position [21, 0]
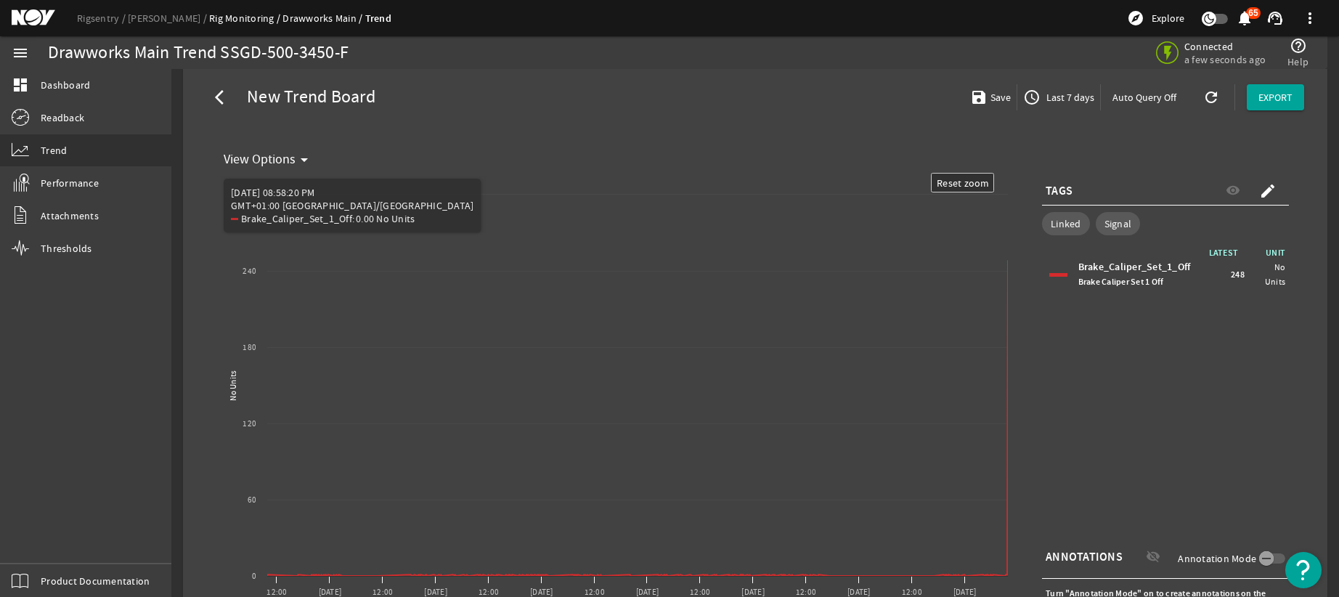
click at [299, 158] on mat-icon "arrow_drop_down" at bounding box center [303, 159] width 17 height 17
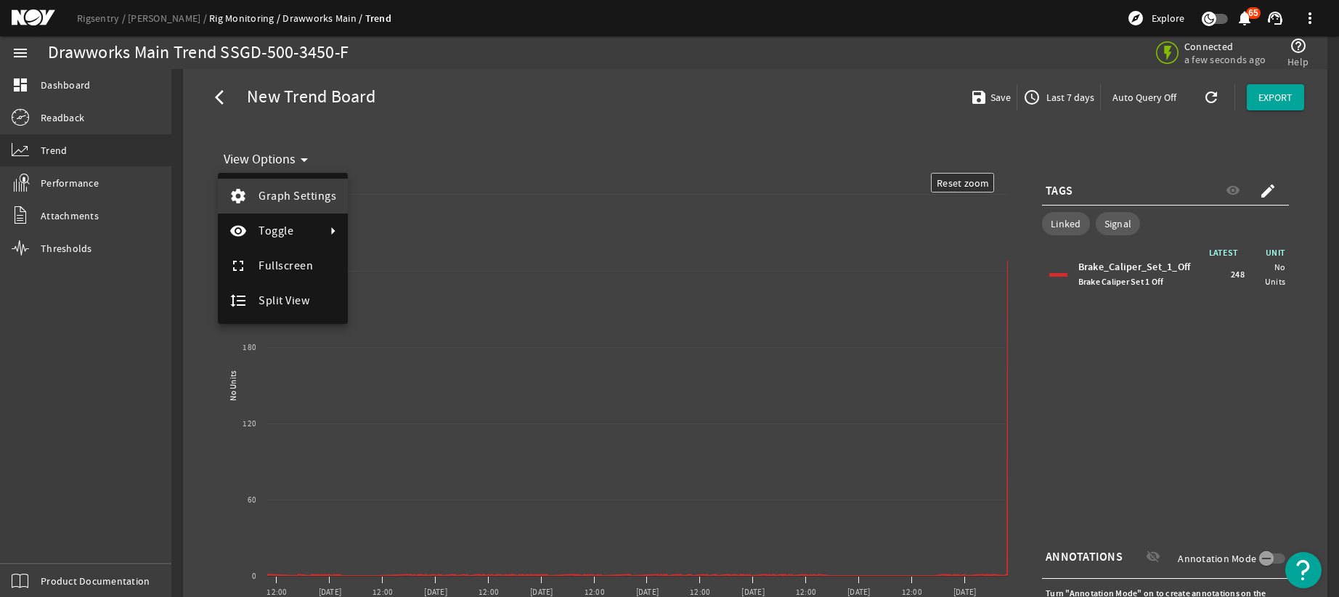
click at [295, 187] on span "Graph Settings" at bounding box center [297, 195] width 78 height 17
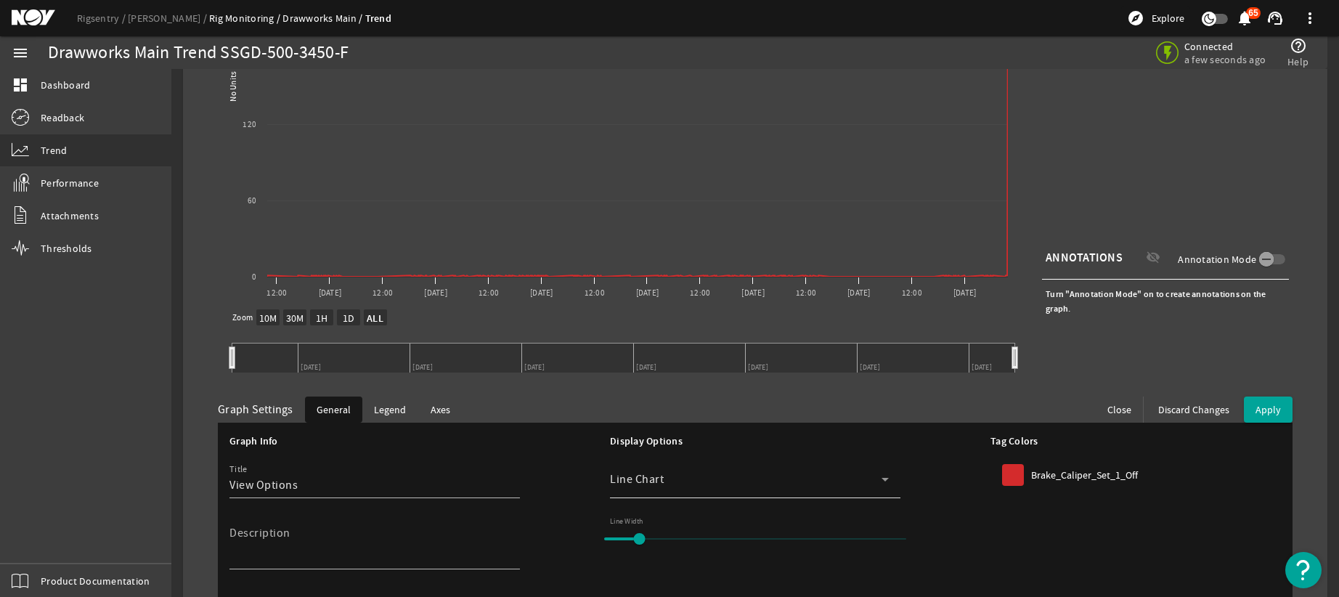
scroll to position [367, 0]
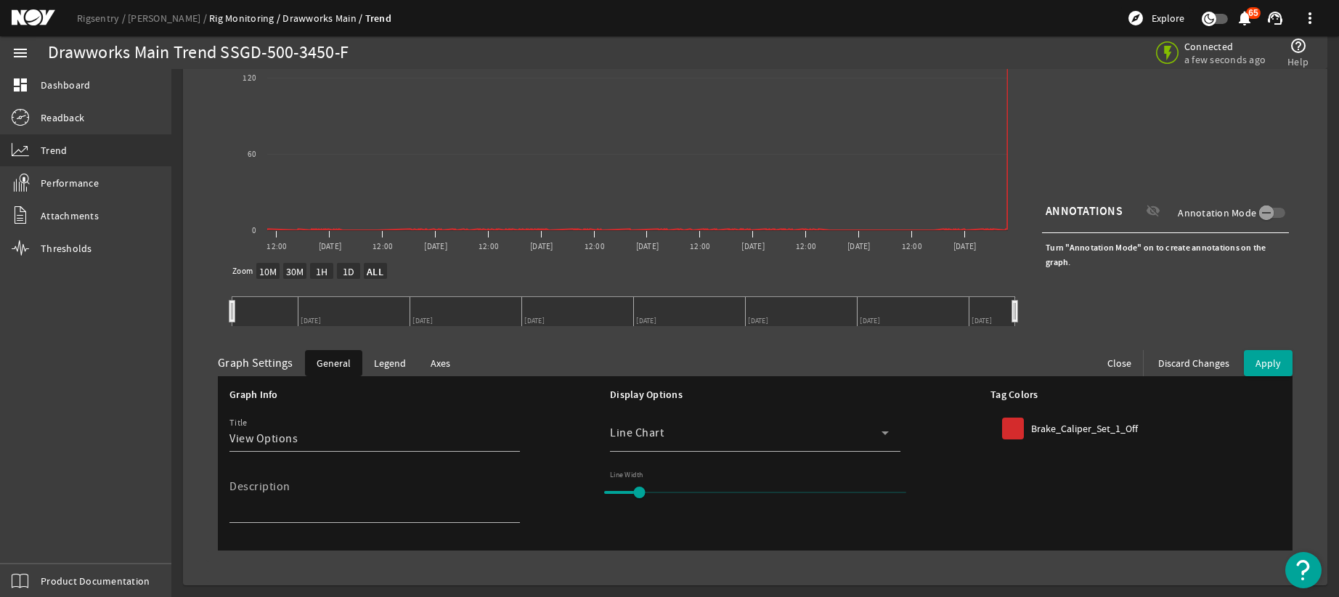
click at [435, 363] on span "Axes" at bounding box center [440, 363] width 20 height 15
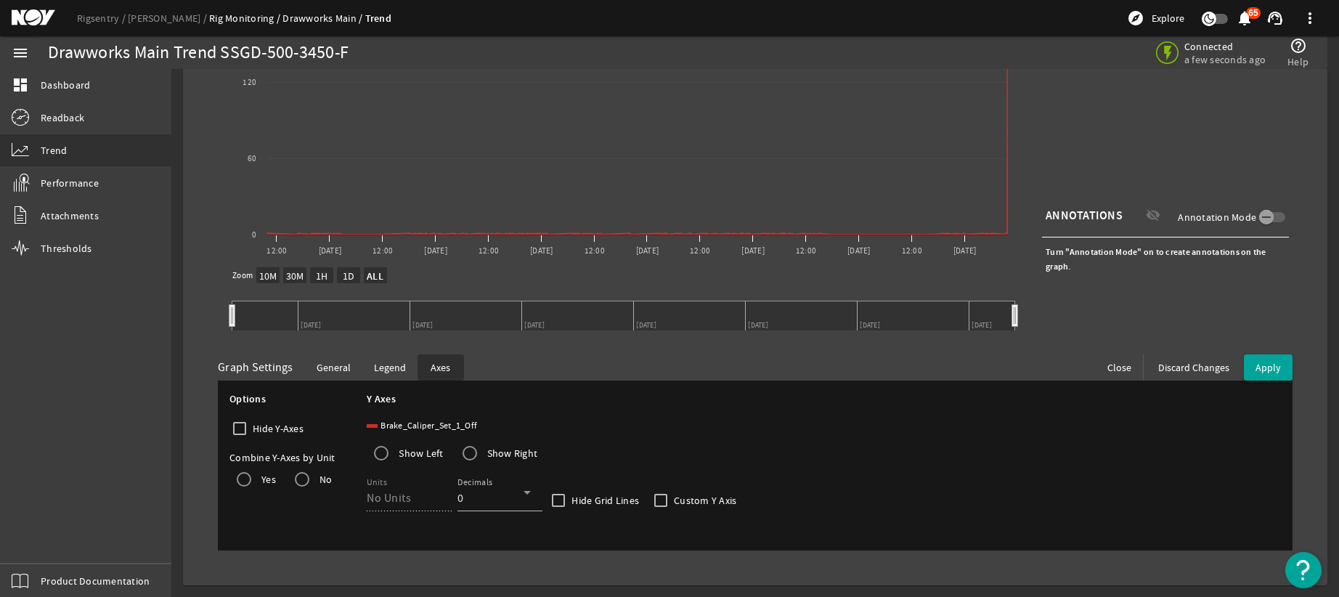
scroll to position [362, 0]
click at [531, 494] on icon at bounding box center [526, 491] width 17 height 17
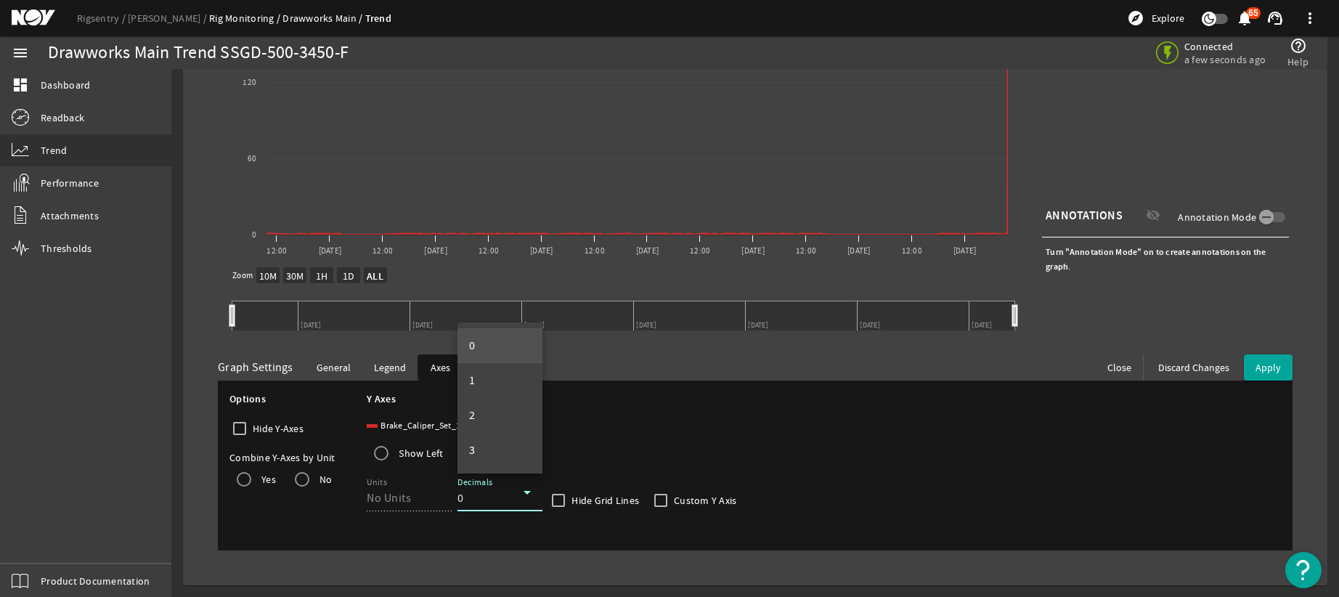
click at [487, 384] on mat-option "1" at bounding box center [499, 380] width 85 height 35
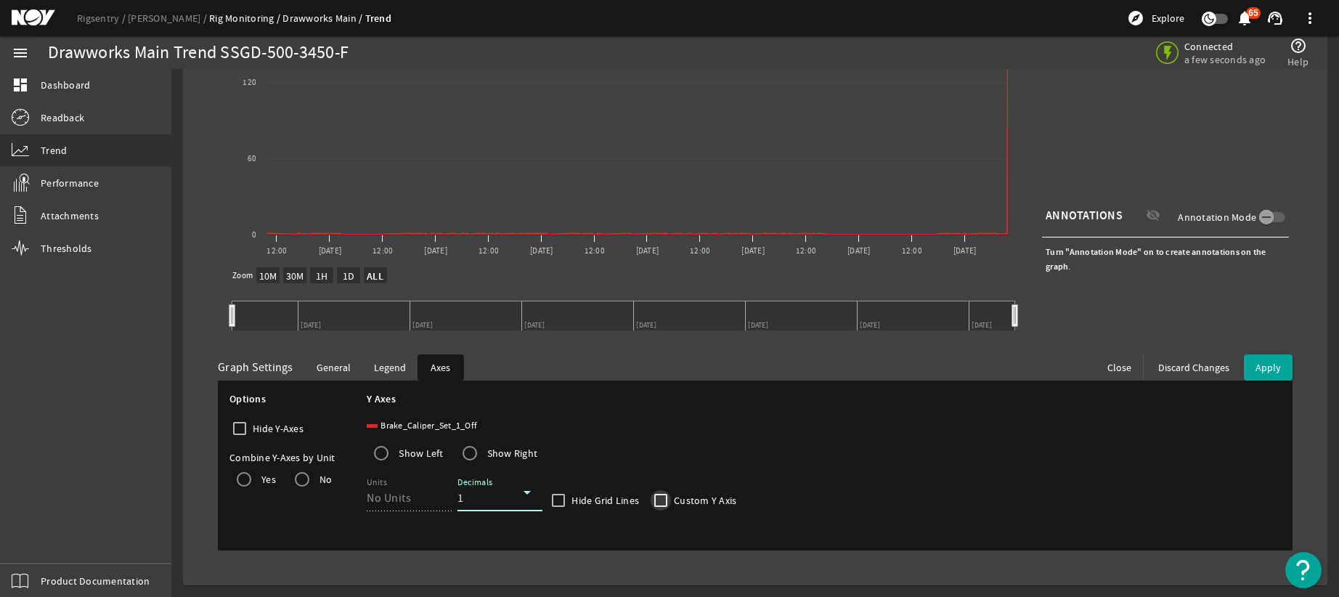
click at [660, 499] on input "Custom Y Axis" at bounding box center [660, 500] width 20 height 20
checkbox input "true"
click at [811, 502] on input "-1" at bounding box center [784, 497] width 73 height 17
type input "0"
click at [812, 494] on input "0" at bounding box center [784, 497] width 73 height 17
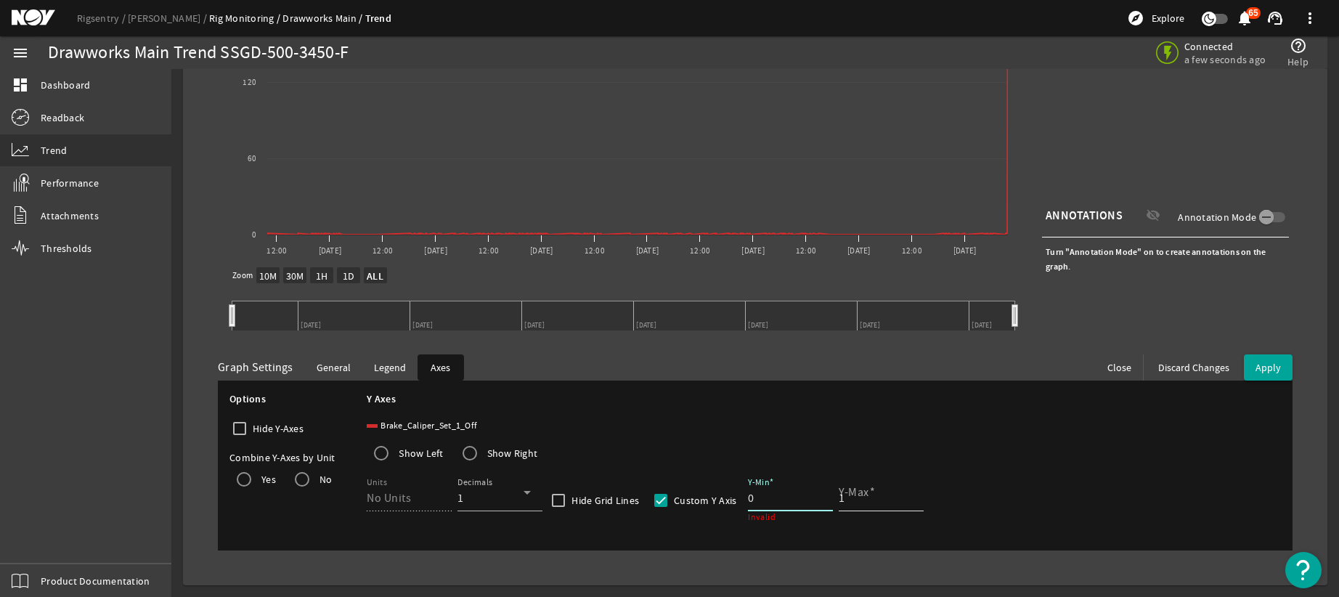
type input "1"
click at [903, 492] on input "1" at bounding box center [874, 497] width 73 height 17
drag, startPoint x: 949, startPoint y: 490, endPoint x: 959, endPoint y: 491, distance: 9.5
click at [951, 490] on div "Options Hide Y-Axes Combine Y-Axes by Unit Yes No Y Axes Brake_Caliper_Set_1_Of…" at bounding box center [754, 465] width 1051 height 147
click at [1263, 364] on span "Apply" at bounding box center [1267, 367] width 25 height 13
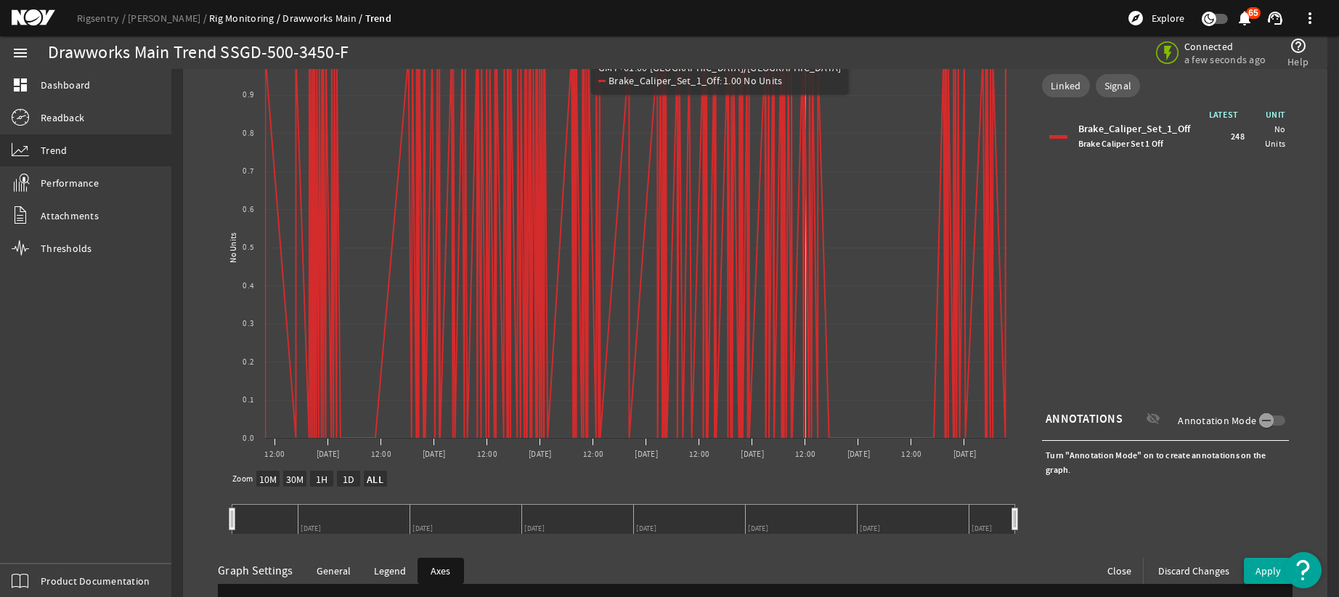
scroll to position [144, 0]
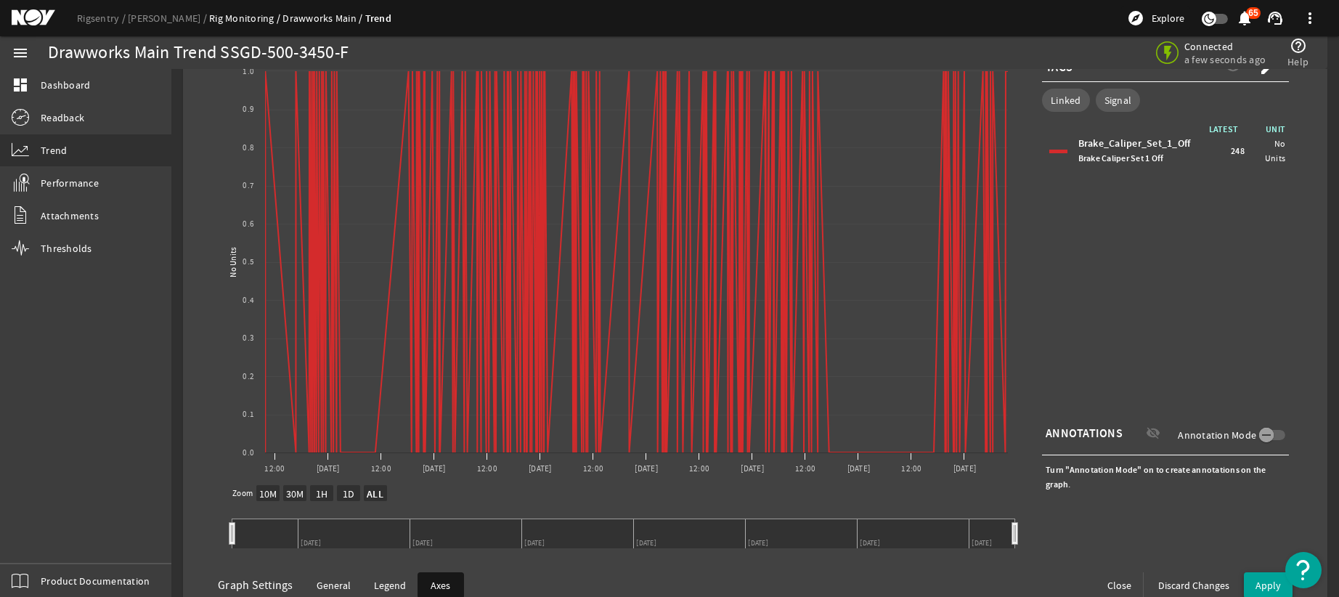
click at [269, 491] on text "10M" at bounding box center [268, 493] width 18 height 13
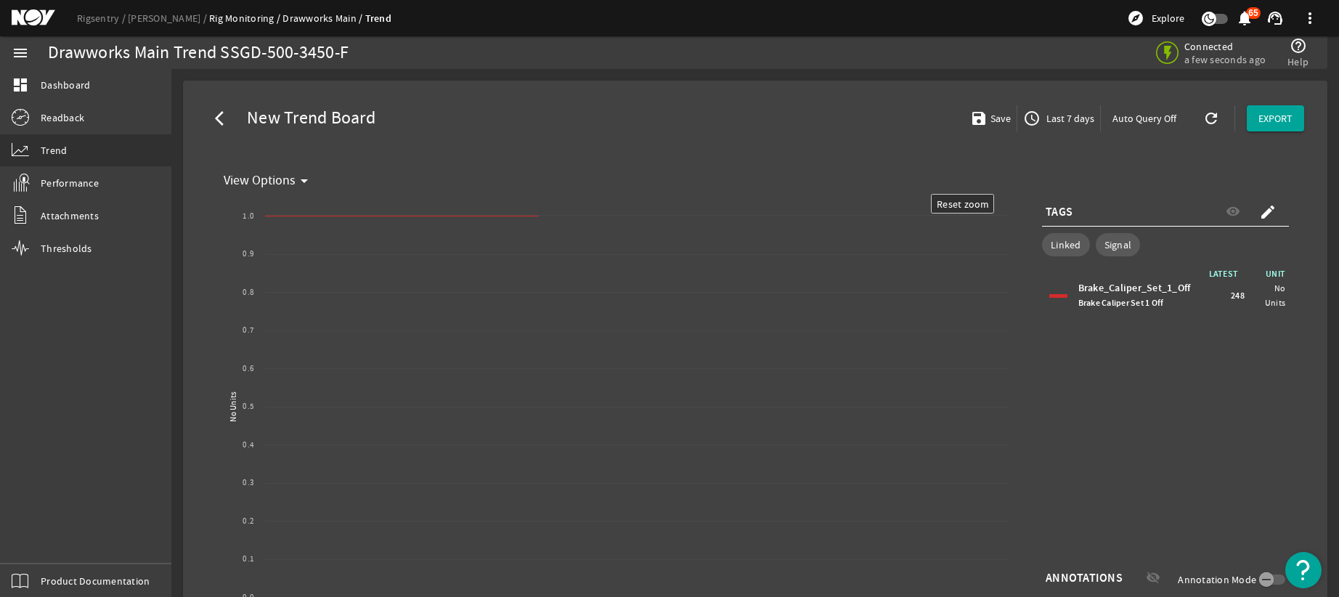
scroll to position [73, 0]
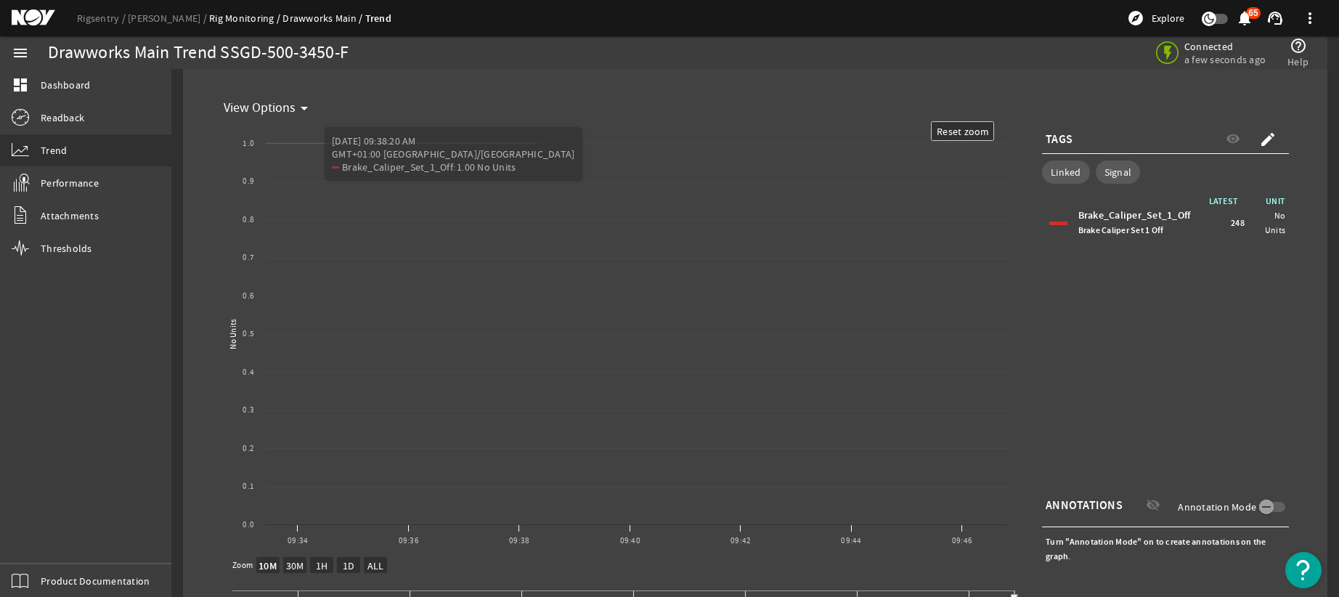
click at [350, 568] on text "1D" at bounding box center [349, 565] width 12 height 13
select select "1D"
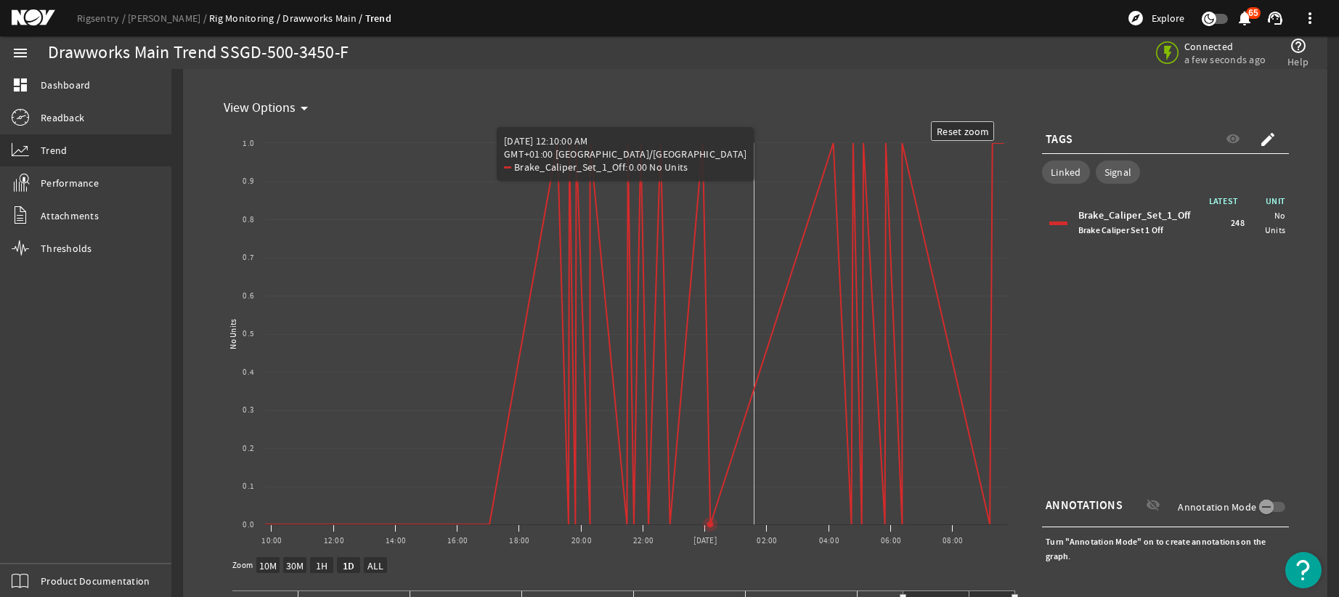
click at [751, 290] on rect "Chart title" at bounding box center [616, 339] width 797 height 436
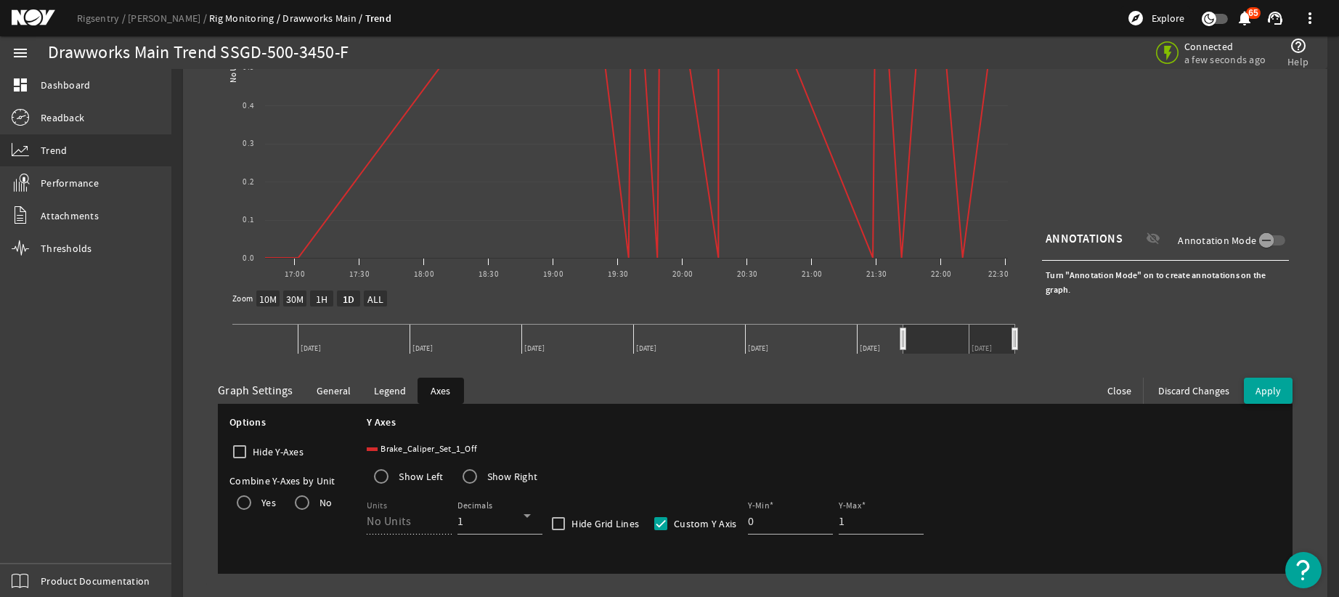
scroll to position [362, 0]
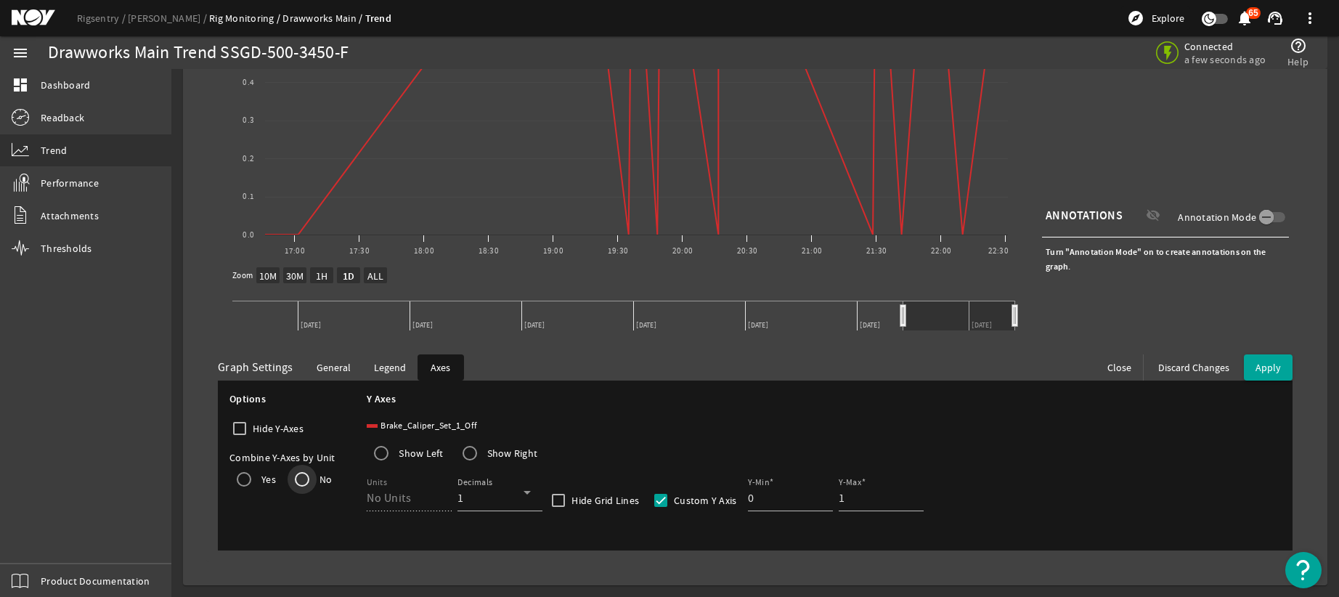
click at [301, 481] on input "No" at bounding box center [301, 479] width 29 height 29
radio input "true"
click at [1267, 368] on span at bounding box center [1267, 367] width 49 height 35
click at [243, 478] on input "Yes" at bounding box center [243, 479] width 29 height 29
radio input "true"
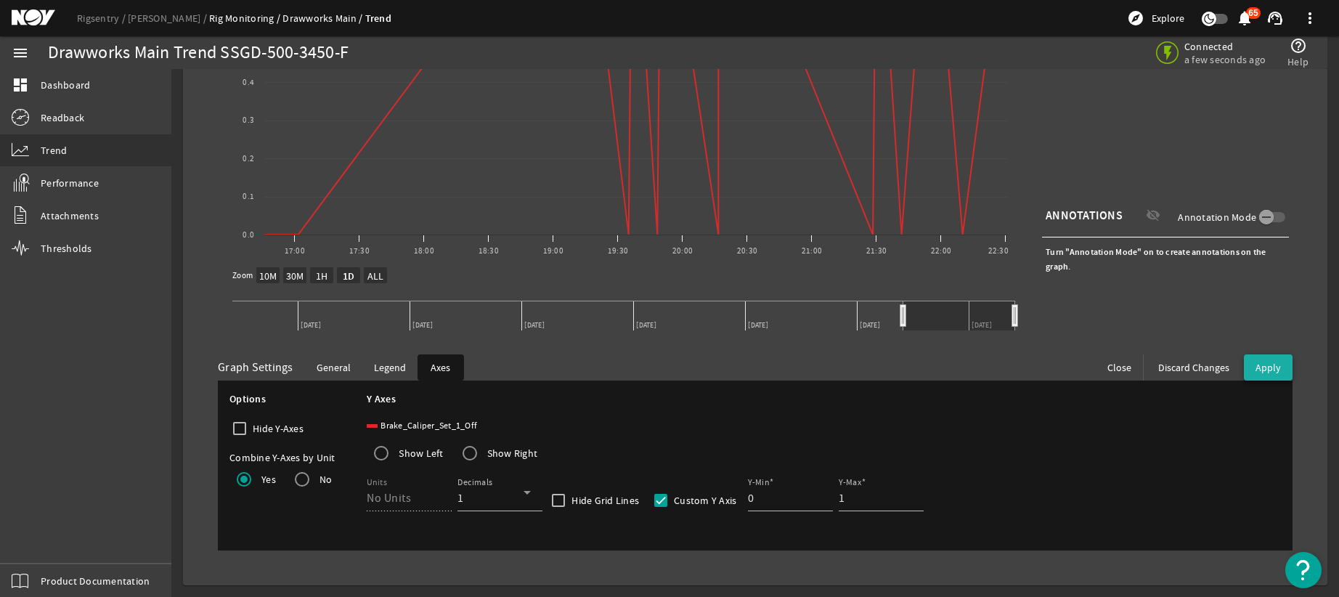
click at [1260, 369] on span "Apply" at bounding box center [1267, 367] width 25 height 13
click at [526, 490] on icon at bounding box center [526, 491] width 17 height 17
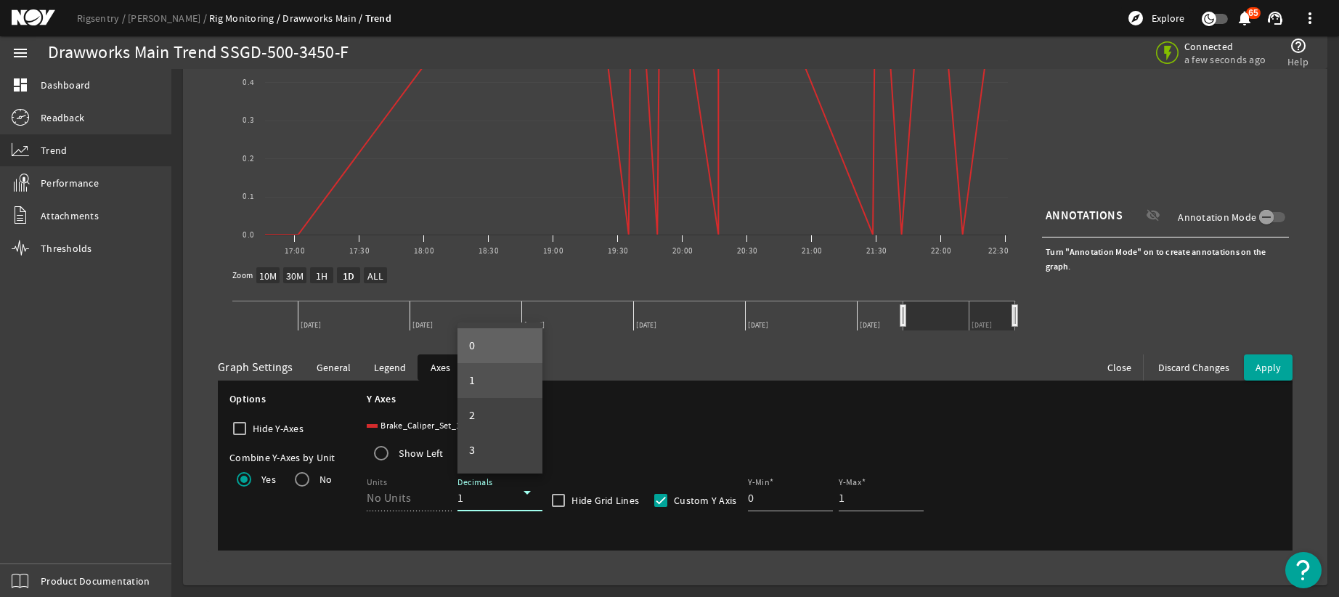
click at [504, 346] on mat-option "0" at bounding box center [499, 345] width 85 height 35
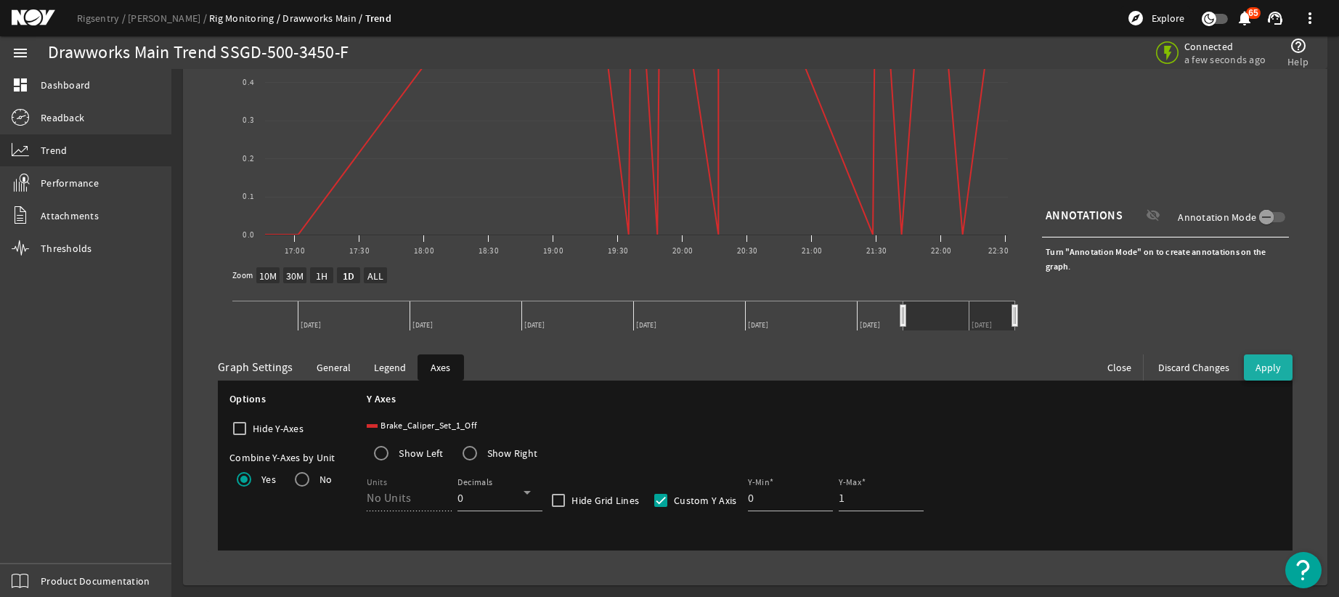
click at [1255, 364] on span "Apply" at bounding box center [1267, 367] width 25 height 13
click at [811, 491] on input "1" at bounding box center [784, 497] width 73 height 17
click at [814, 503] on input "0" at bounding box center [784, 497] width 73 height 17
click at [814, 503] on input "-1" at bounding box center [784, 497] width 73 height 17
click at [1262, 366] on span "Apply" at bounding box center [1267, 367] width 25 height 13
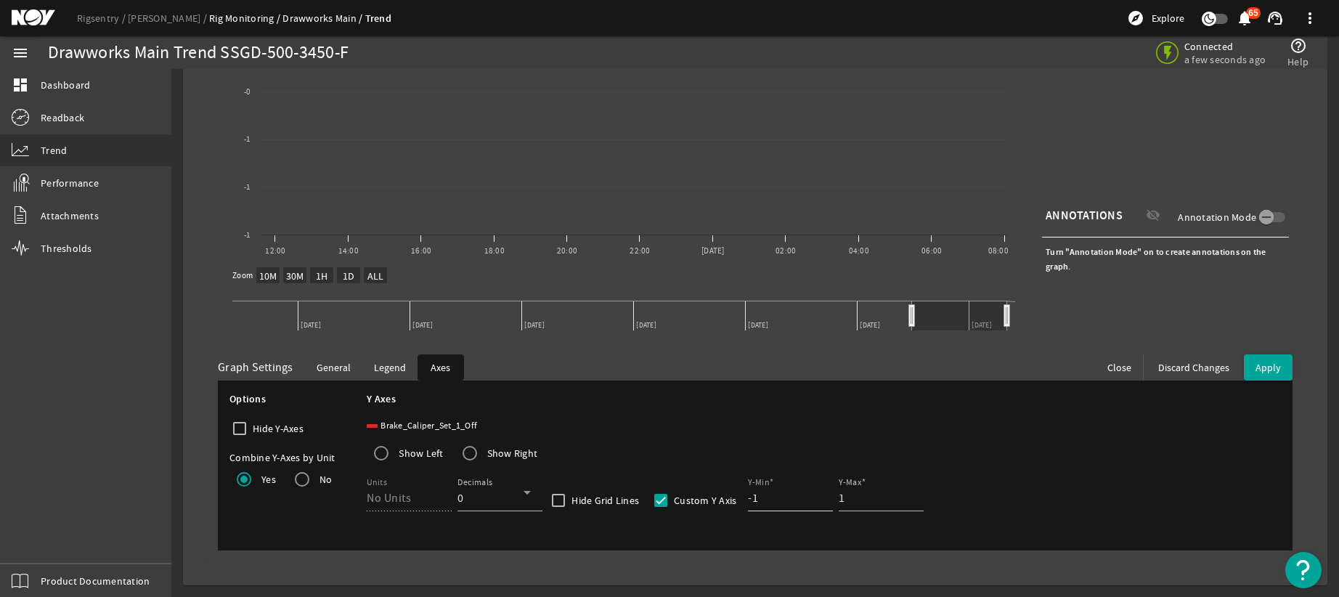
click at [795, 505] on input "-1" at bounding box center [784, 497] width 73 height 17
click at [811, 502] on input "-2" at bounding box center [784, 497] width 73 height 17
click at [811, 489] on input "-1" at bounding box center [784, 497] width 73 height 17
type input "0"
click at [811, 489] on input "0" at bounding box center [784, 497] width 73 height 17
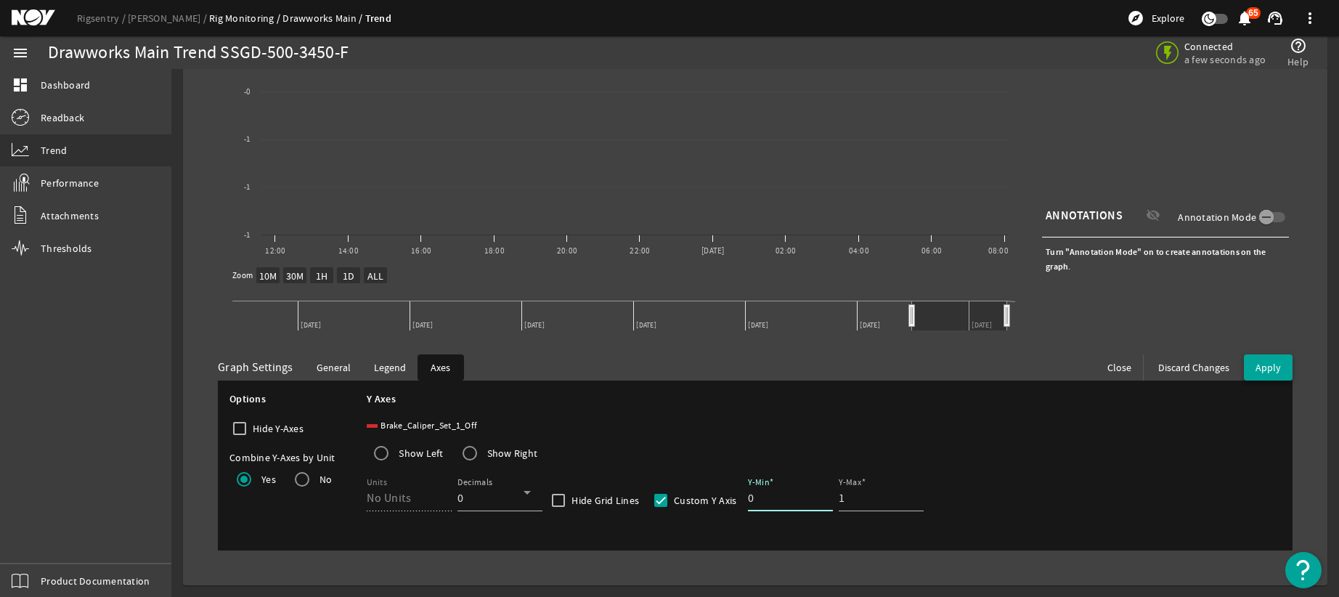
click at [1263, 361] on span "Apply" at bounding box center [1267, 367] width 25 height 13
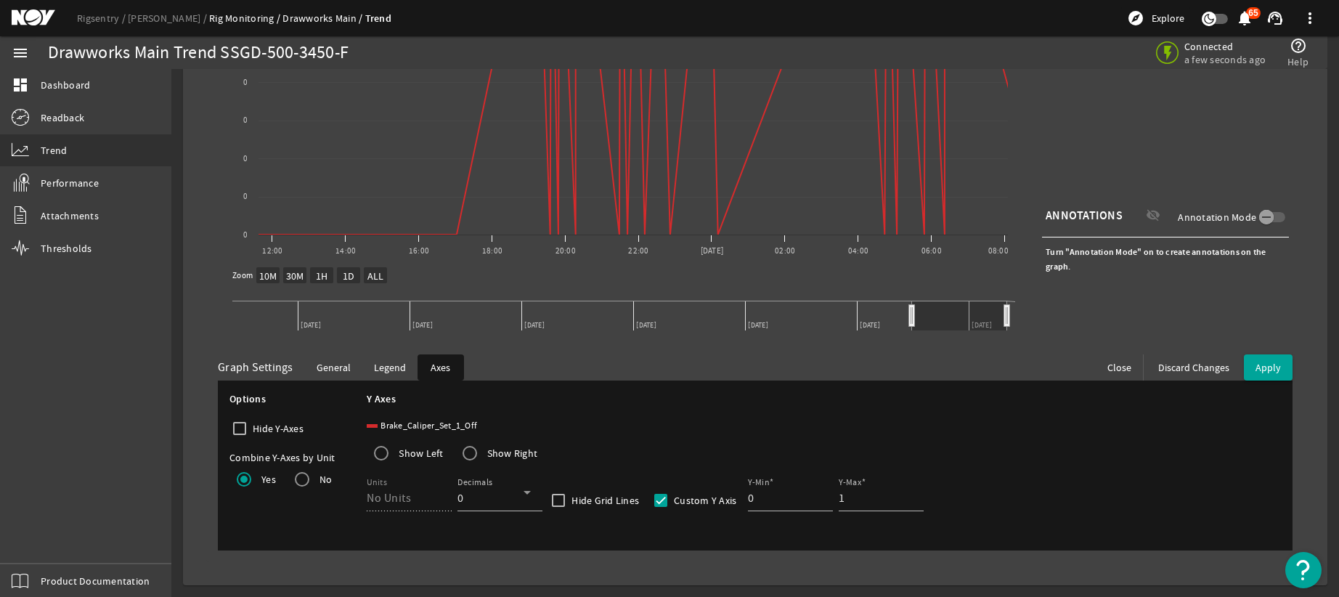
click at [338, 367] on span "General" at bounding box center [333, 367] width 34 height 15
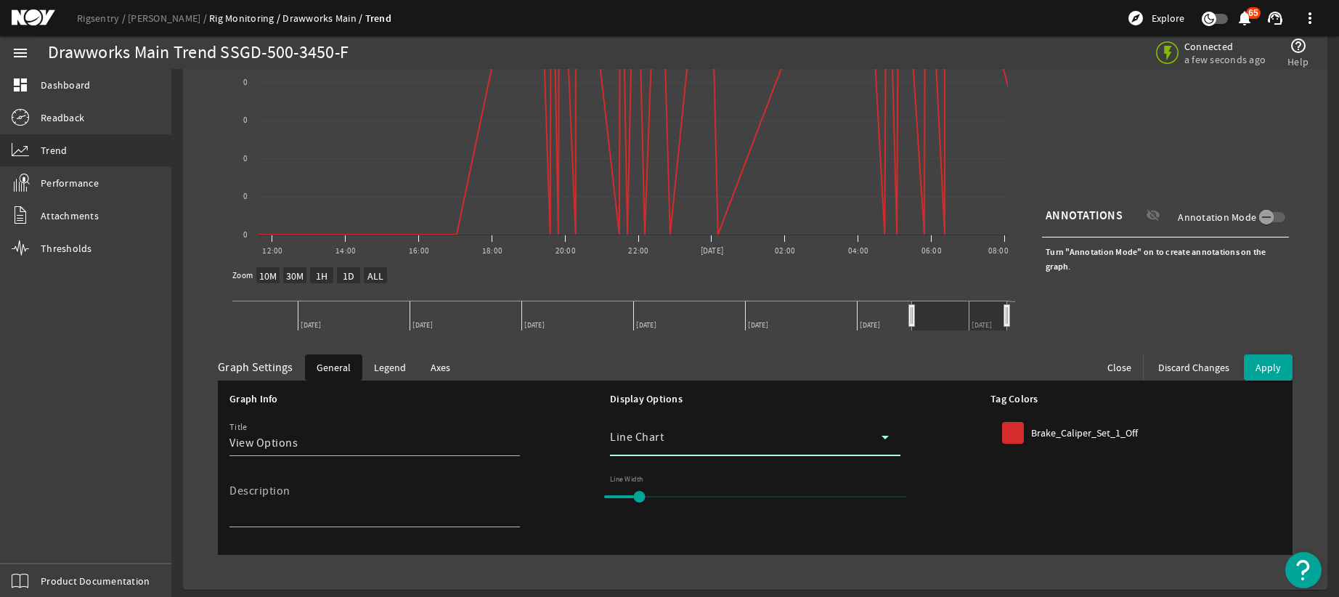
click at [881, 438] on icon at bounding box center [884, 438] width 7 height 4
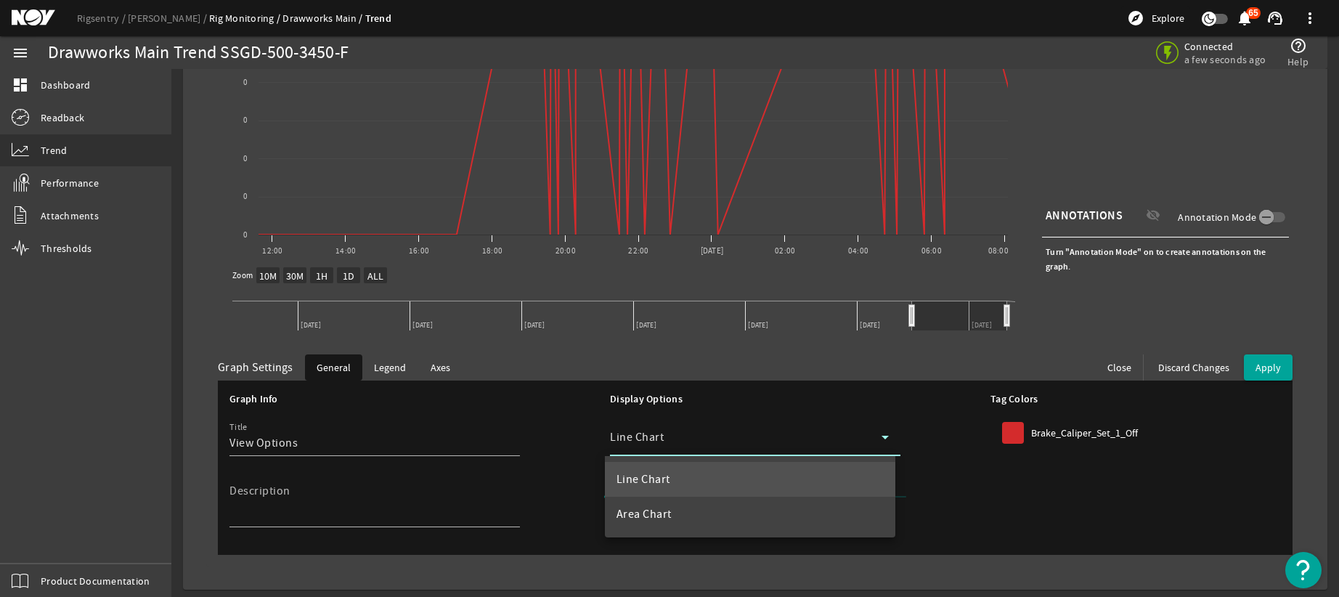
click at [880, 438] on div at bounding box center [669, 298] width 1339 height 597
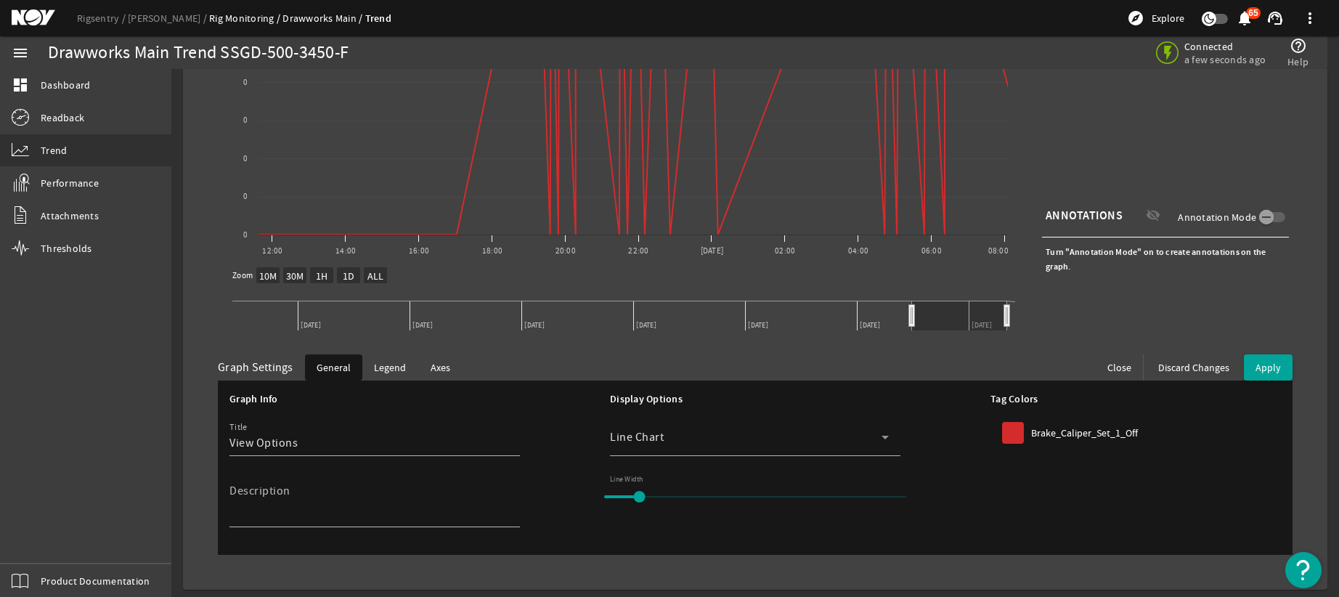
click at [239, 369] on div "Graph Settings" at bounding box center [255, 367] width 75 height 15
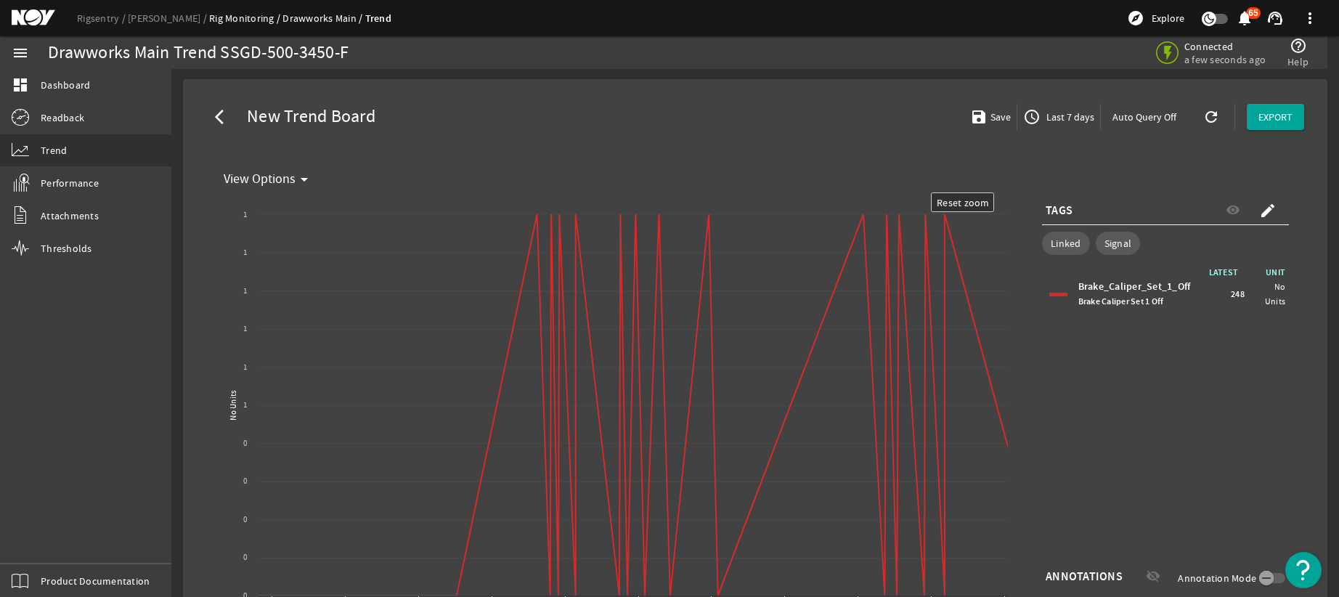
scroll to position [0, 0]
